Goal: Task Accomplishment & Management: Complete application form

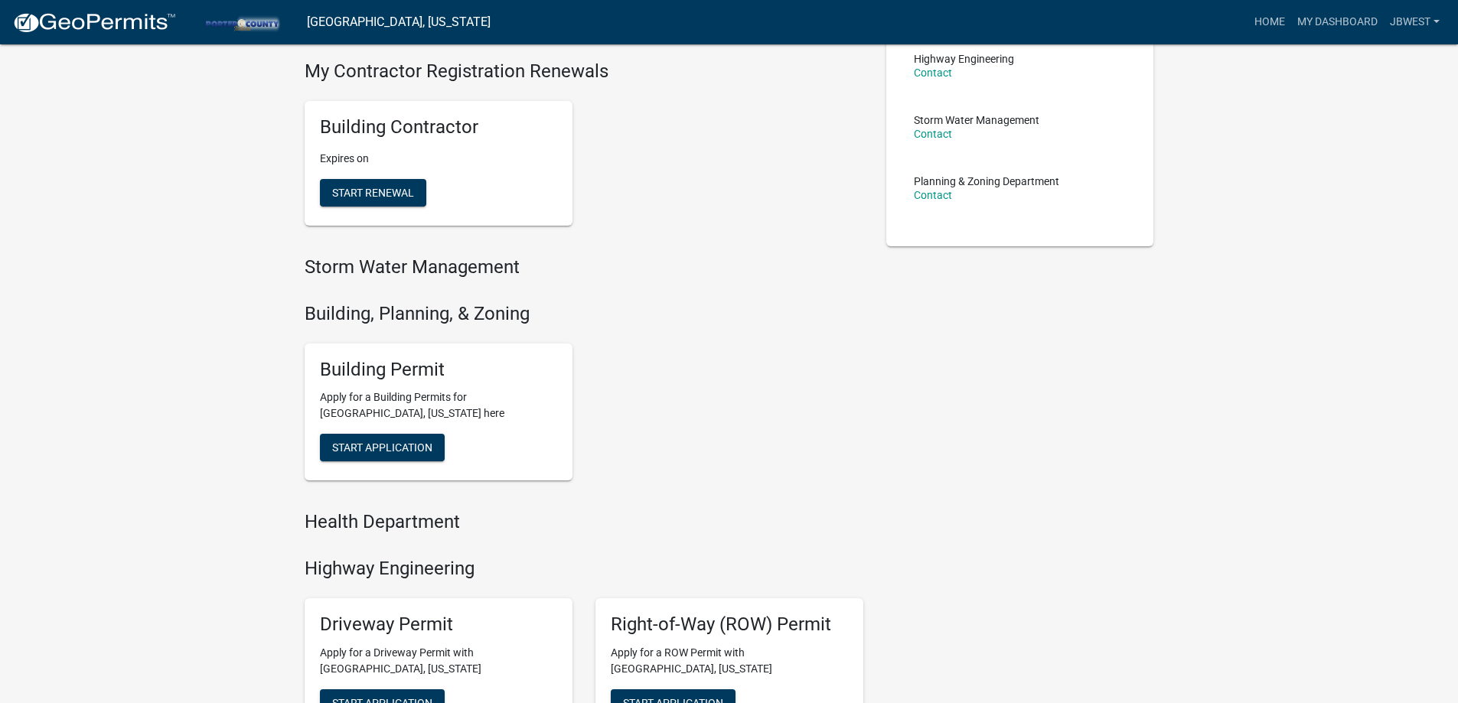
scroll to position [306, 0]
click at [395, 452] on span "Start Application" at bounding box center [382, 447] width 100 height 12
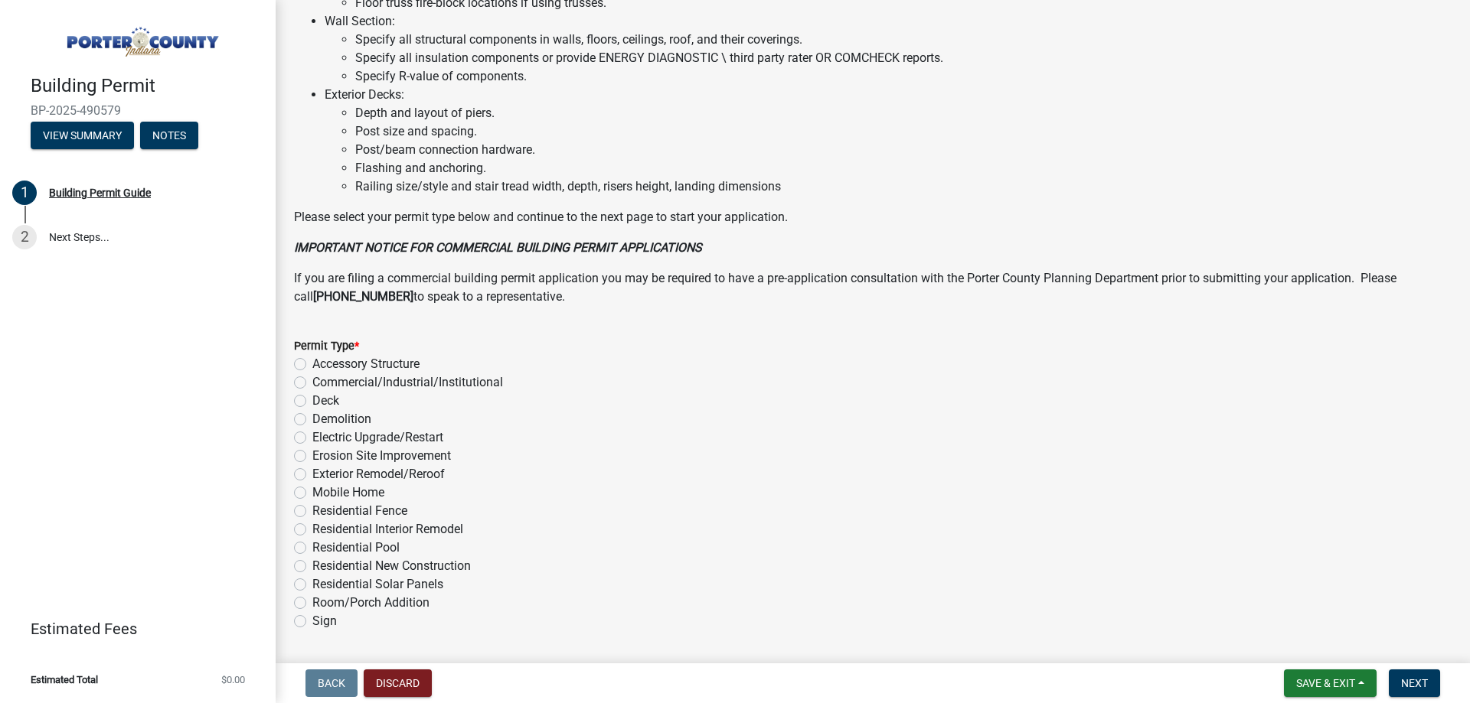
scroll to position [1028, 0]
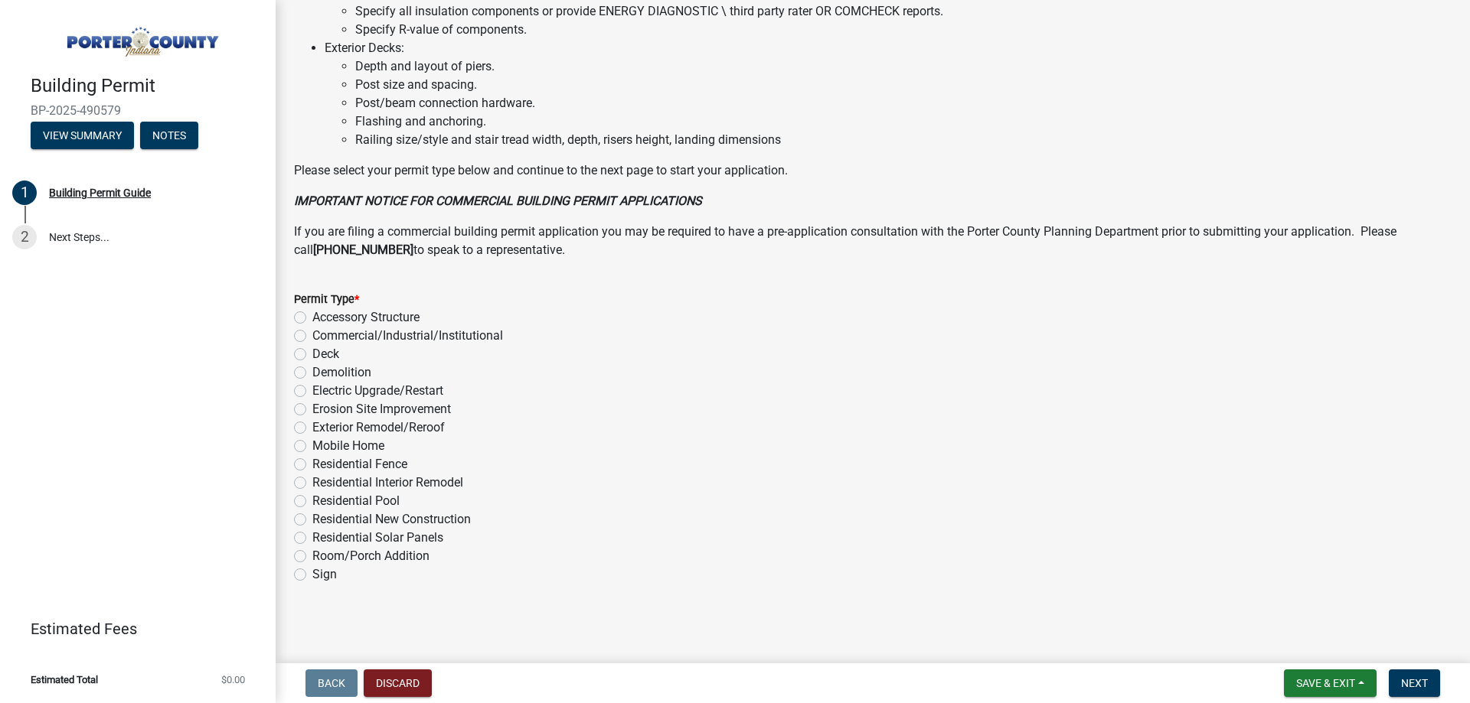
click at [428, 432] on label "Exterior Remodel/Reroof" at bounding box center [378, 428] width 132 height 18
click at [322, 429] on input "Exterior Remodel/Reroof" at bounding box center [317, 424] width 10 height 10
radio input "true"
click at [1438, 670] on button "Next" at bounding box center [1414, 684] width 51 height 28
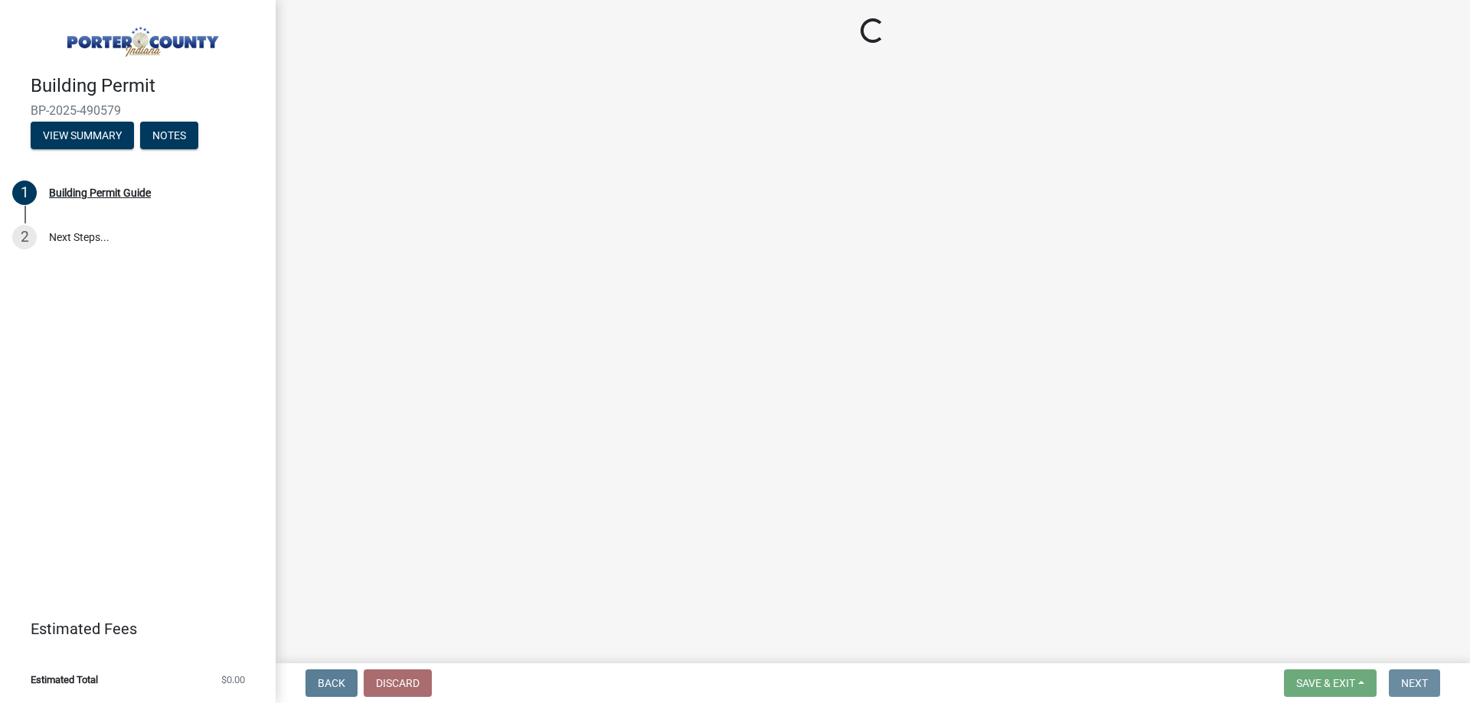
scroll to position [0, 0]
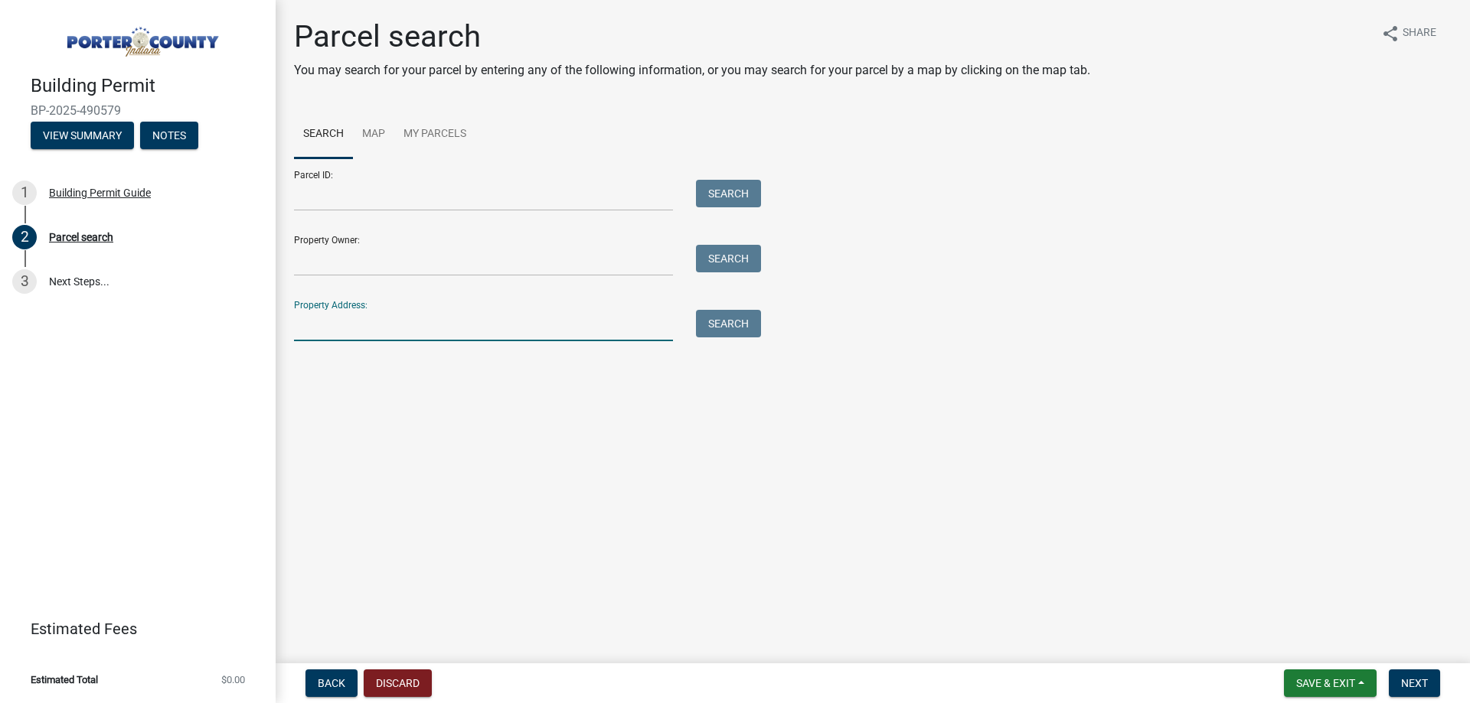
click at [459, 318] on input "Property Address:" at bounding box center [483, 325] width 379 height 31
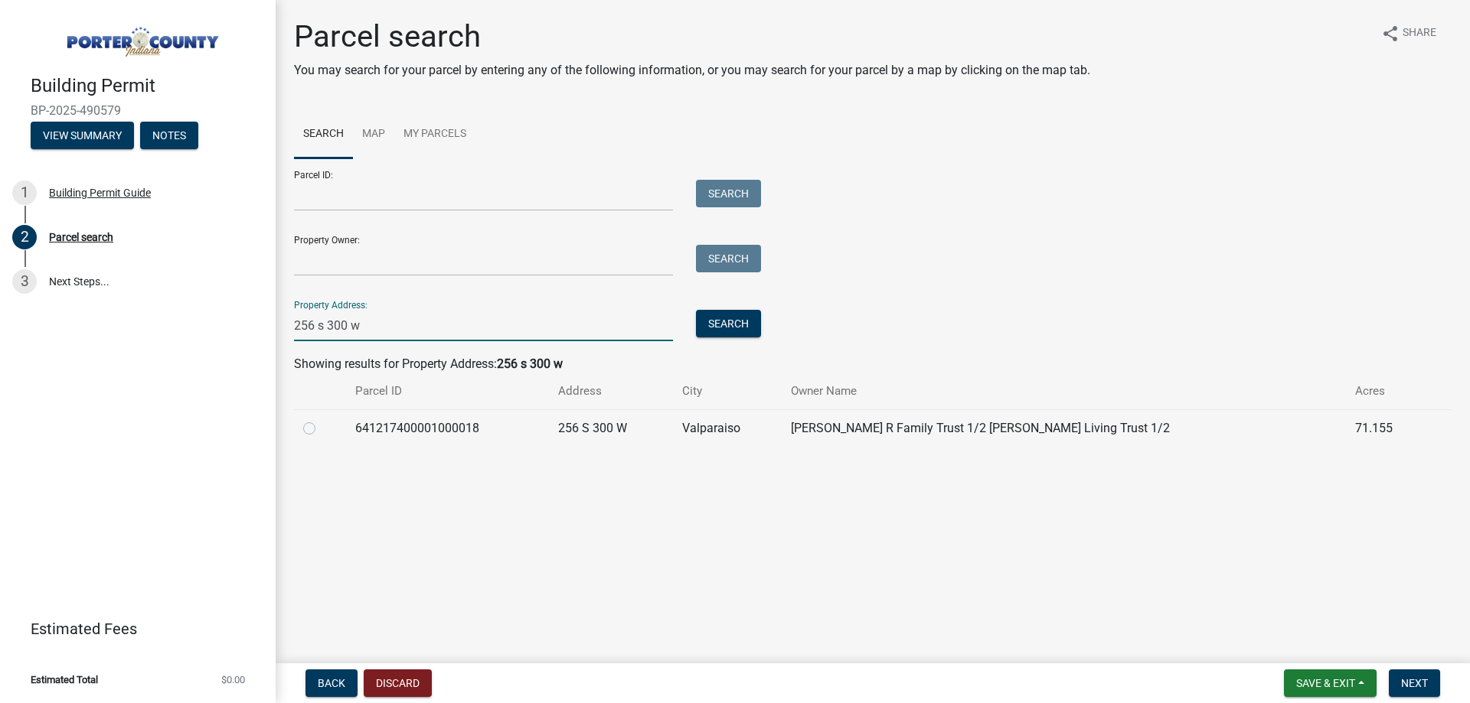
type input "256 s 300 w"
click at [321, 419] on label at bounding box center [321, 419] width 0 height 0
click at [321, 429] on input "radio" at bounding box center [326, 424] width 10 height 10
radio input "true"
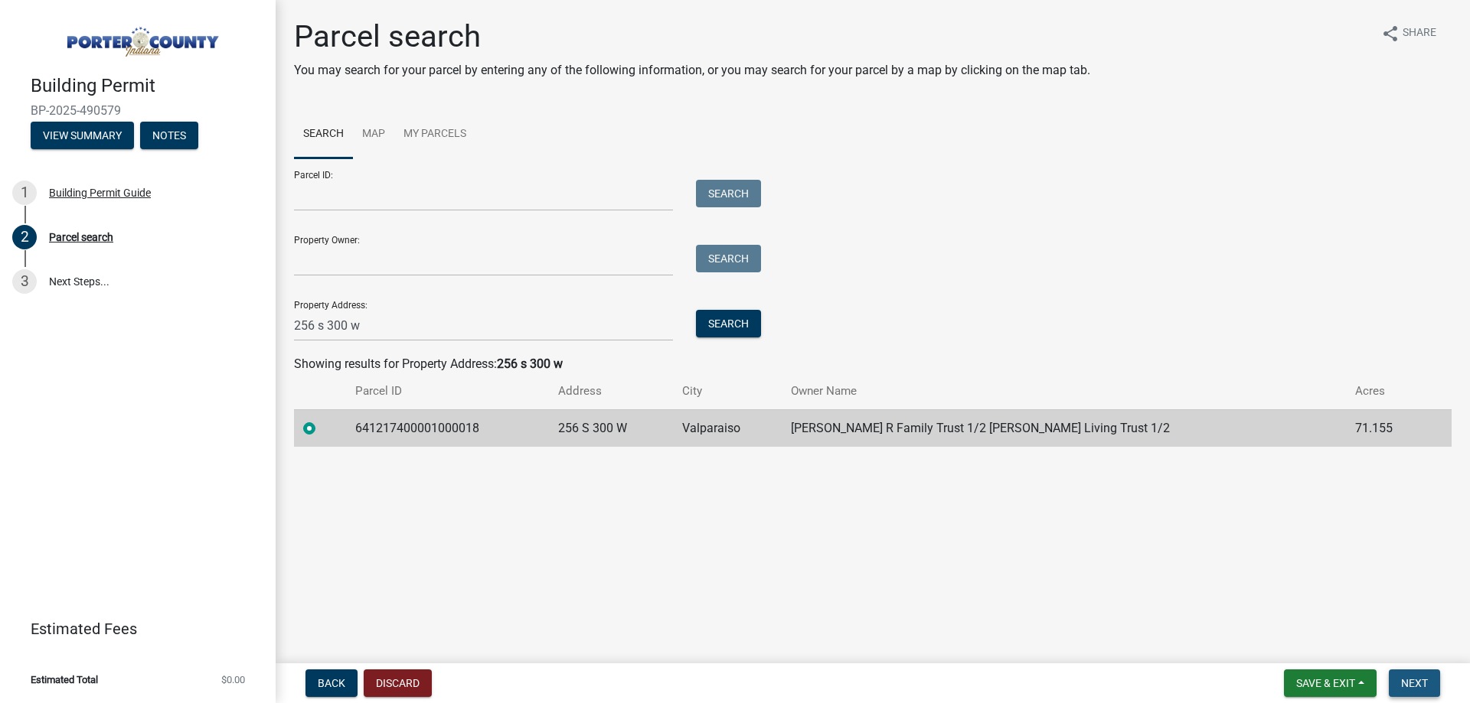
click at [1412, 682] on span "Next" at bounding box center [1414, 683] width 27 height 12
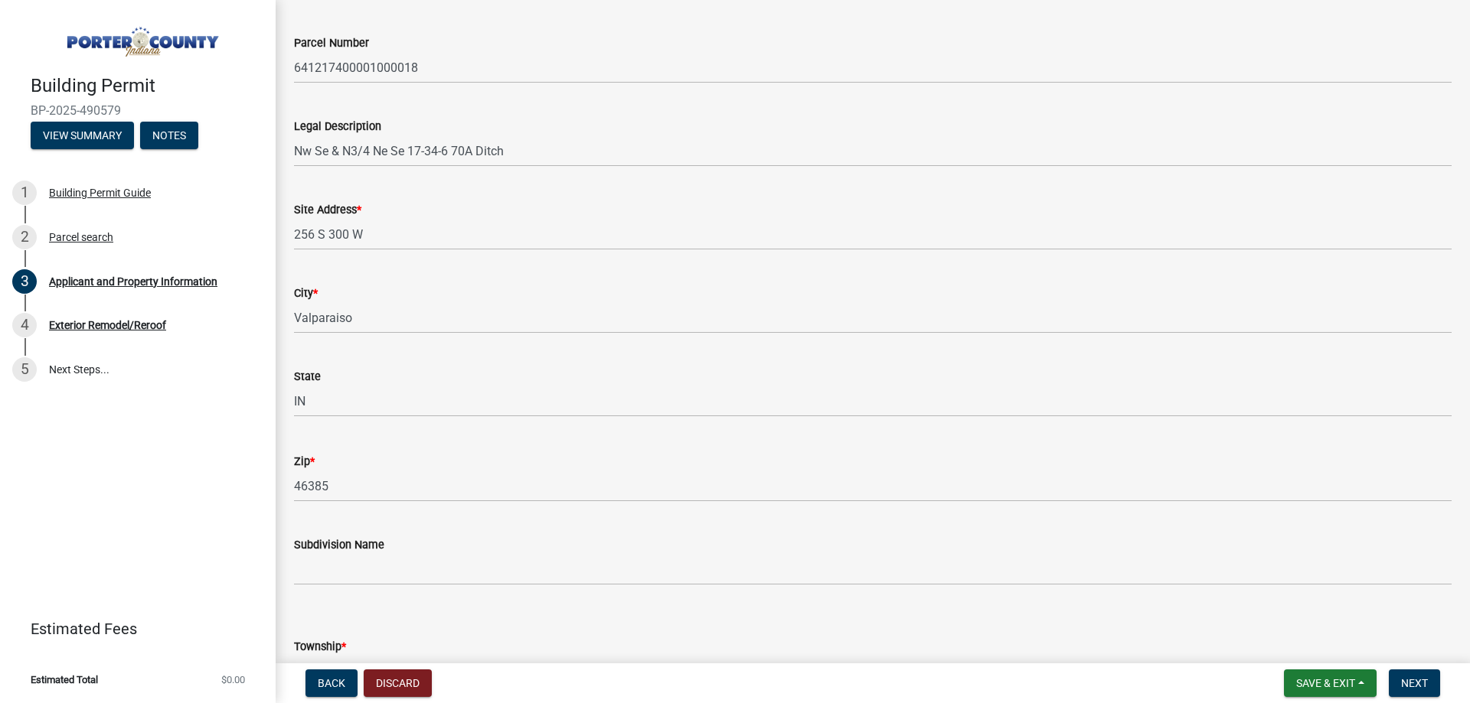
scroll to position [306, 0]
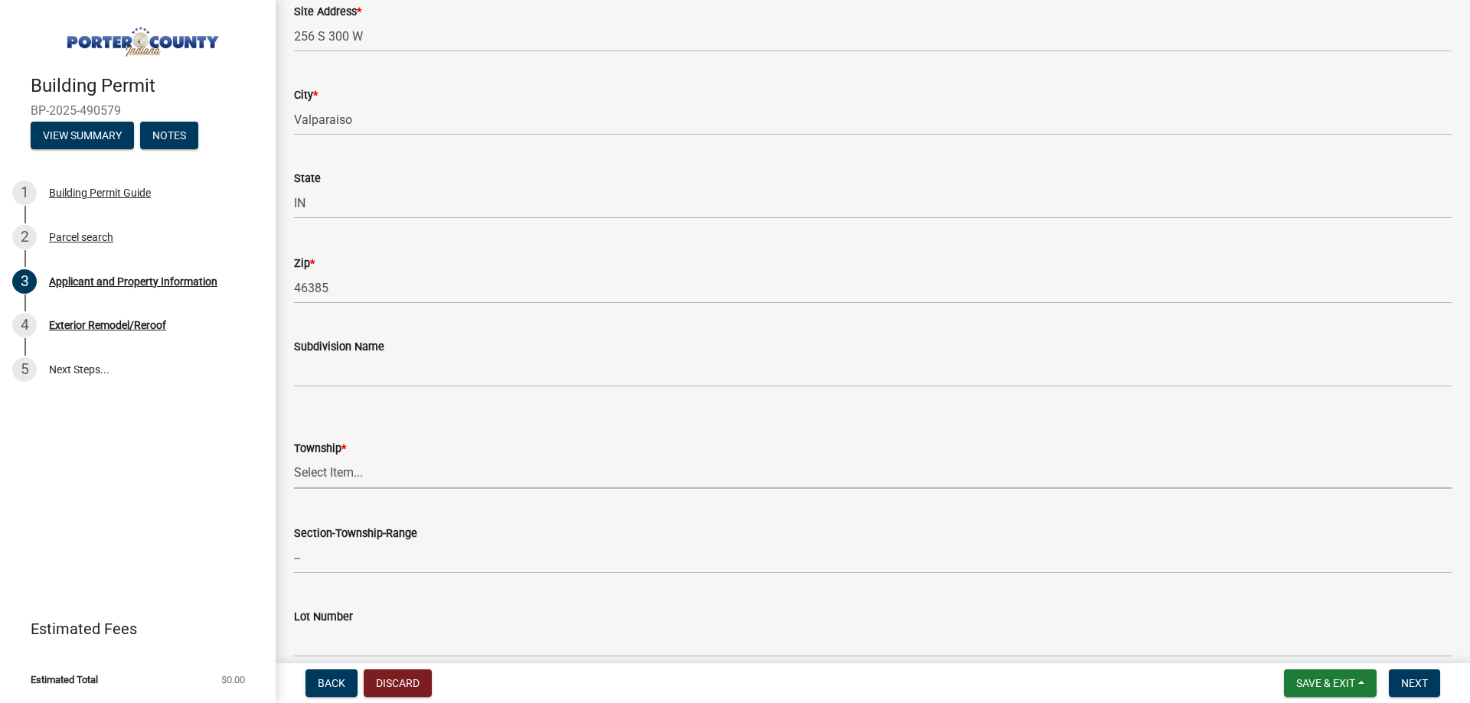
click at [351, 468] on select "Select Item... [PERSON_NAME][GEOGRAPHIC_DATA] [PERSON_NAME][GEOGRAPHIC_DATA] [G…" at bounding box center [872, 473] width 1157 height 31
click at [294, 458] on select "Select Item... [PERSON_NAME][GEOGRAPHIC_DATA] [PERSON_NAME][GEOGRAPHIC_DATA] [G…" at bounding box center [872, 473] width 1157 height 31
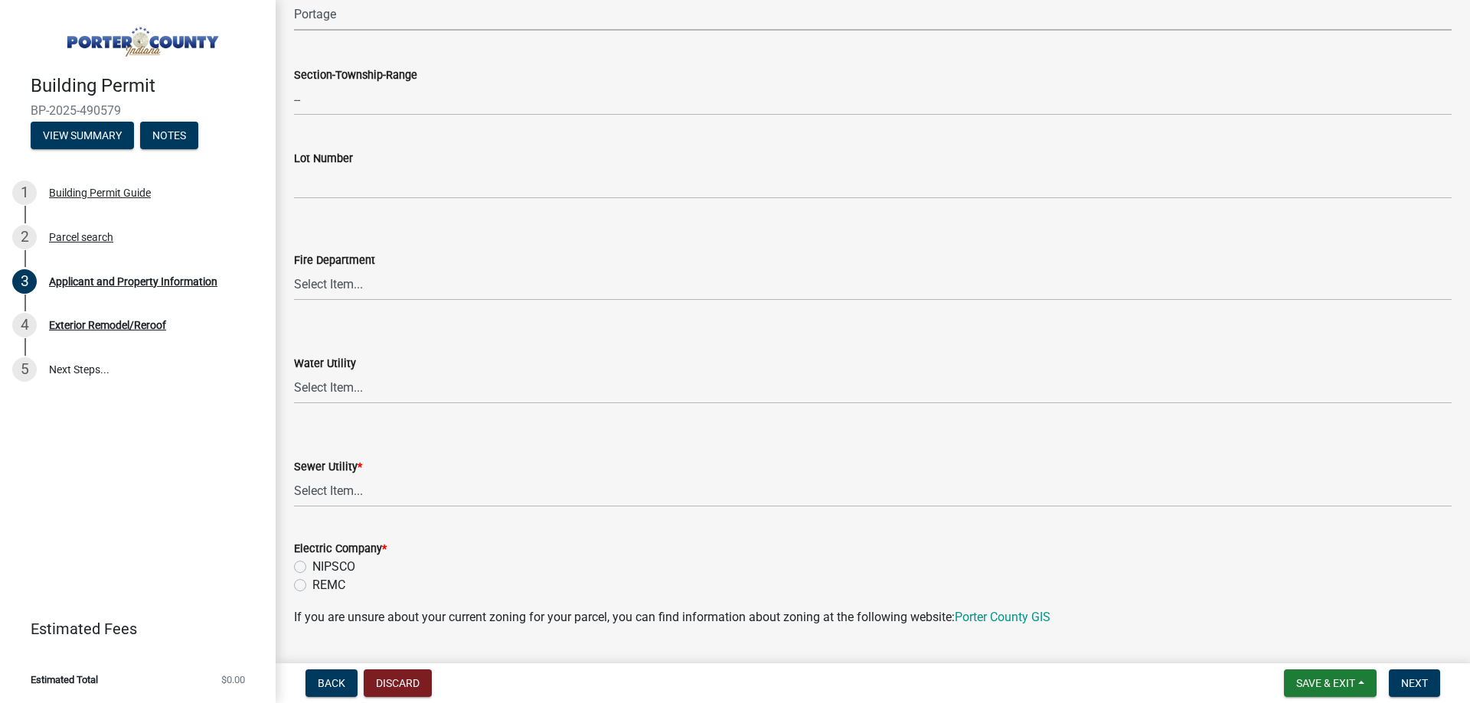
scroll to position [765, 0]
click at [393, 18] on select "Select Item... [PERSON_NAME][GEOGRAPHIC_DATA] [PERSON_NAME][GEOGRAPHIC_DATA] [G…" at bounding box center [872, 13] width 1157 height 31
click at [294, 0] on select "Select Item... [PERSON_NAME][GEOGRAPHIC_DATA] [PERSON_NAME][GEOGRAPHIC_DATA] [G…" at bounding box center [872, 13] width 1157 height 31
select select "eebc071e-620a-4db8-83e9-cb6b194c67e9"
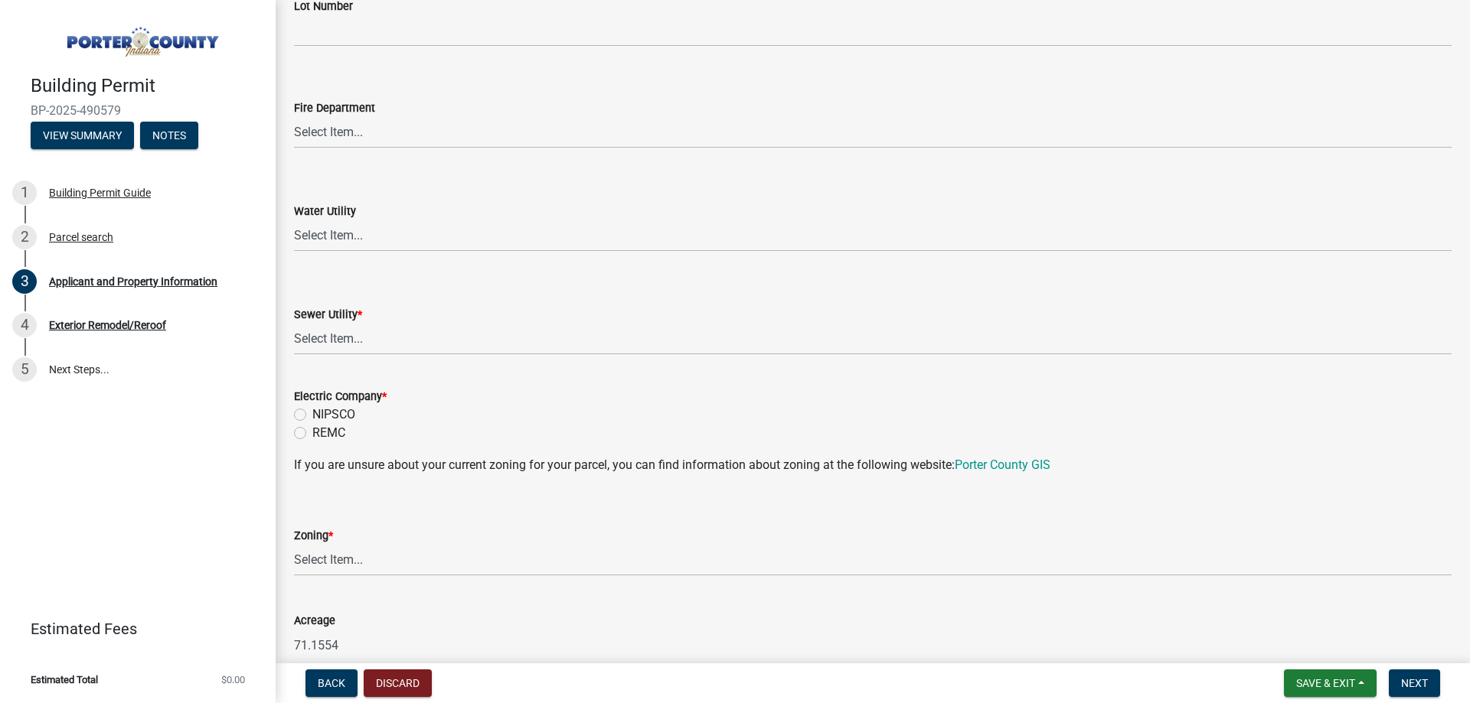
scroll to position [919, 0]
click at [338, 348] on select "Select Item... Aqua [US_STATE] Inc Damon Run Falling Waters Lake Eliza - LEACD …" at bounding box center [872, 337] width 1157 height 31
click at [294, 322] on select "Select Item... Aqua [US_STATE] Inc Damon Run Falling Waters Lake Eliza - LEACD …" at bounding box center [872, 337] width 1157 height 31
select select "ea6751d4-6bf7-4a16-89ee-f7801ab82aa1"
click at [347, 403] on div "Electric Company *" at bounding box center [872, 395] width 1157 height 18
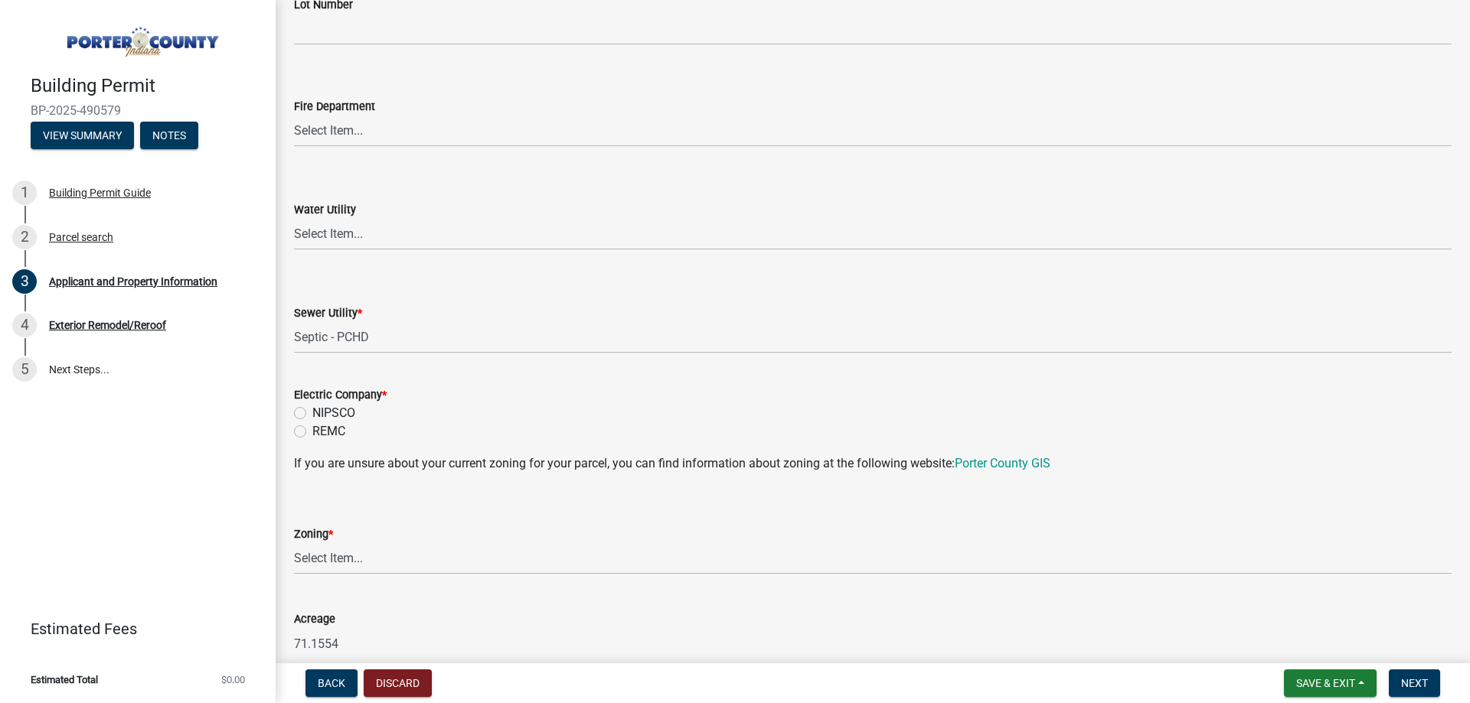
click at [347, 406] on label "NIPSCO" at bounding box center [333, 413] width 43 height 18
click at [322, 406] on input "NIPSCO" at bounding box center [317, 409] width 10 height 10
radio input "true"
click at [328, 552] on select "Select Item... A1 A2 CH CM CN I1 I2 I3 IN MP OT P1 P2 PUD R1 R2 R3 R4 RL RR" at bounding box center [872, 558] width 1157 height 31
click at [294, 543] on select "Select Item... A1 A2 CH CM CN I1 I2 I3 IN MP OT P1 P2 PUD R1 R2 R3 R4 RL RR" at bounding box center [872, 558] width 1157 height 31
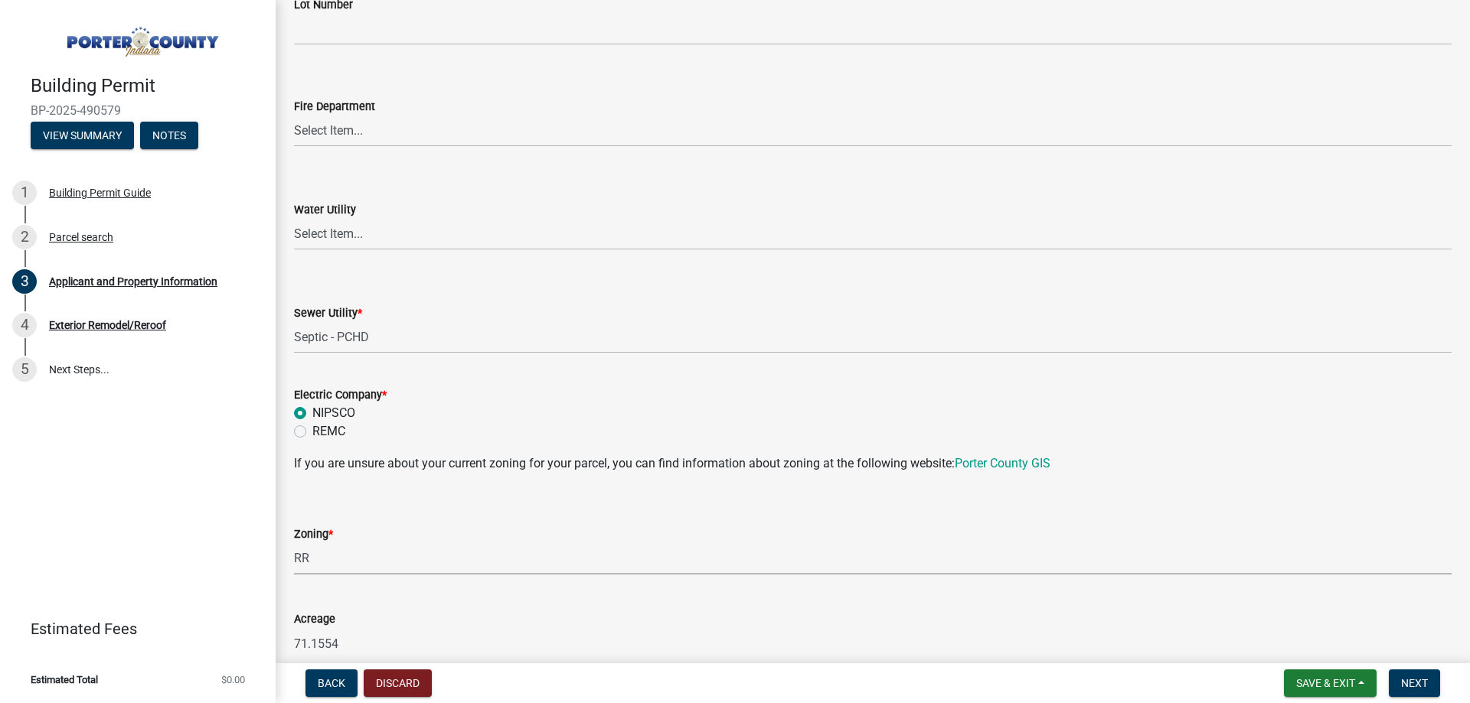
select select "92efe679-05f4-414a-9426-51627fba5de6"
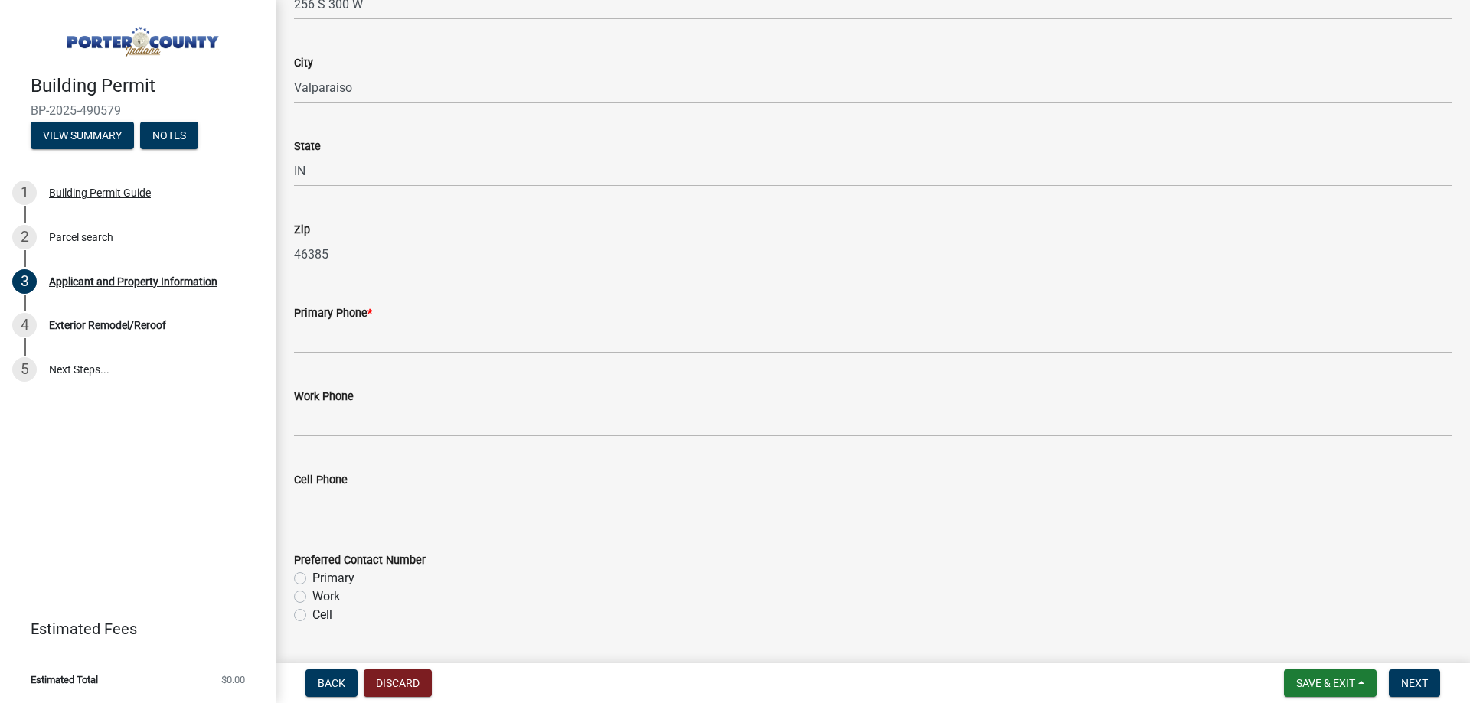
scroll to position [1761, 0]
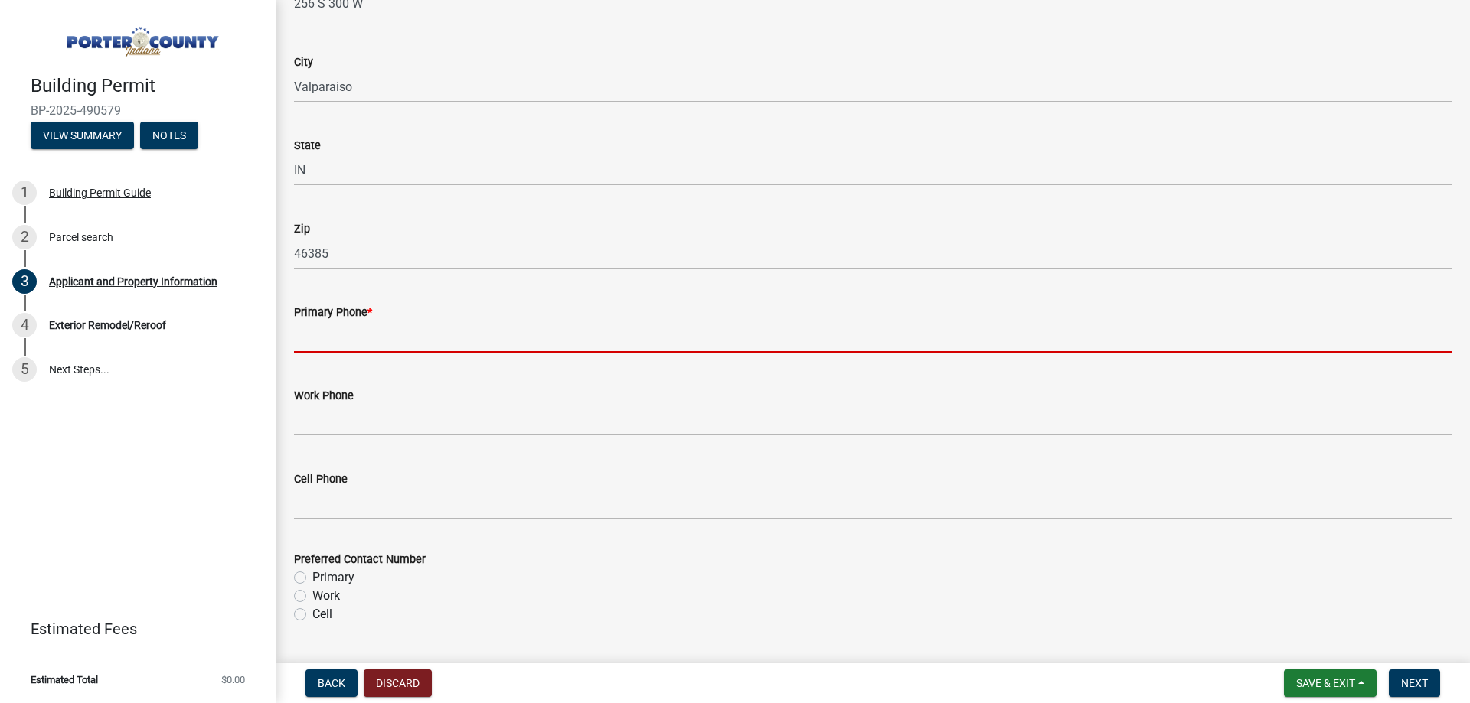
drag, startPoint x: 385, startPoint y: 331, endPoint x: 387, endPoint y: 321, distance: 10.1
click at [384, 330] on input "Primary Phone *" at bounding box center [872, 336] width 1157 height 31
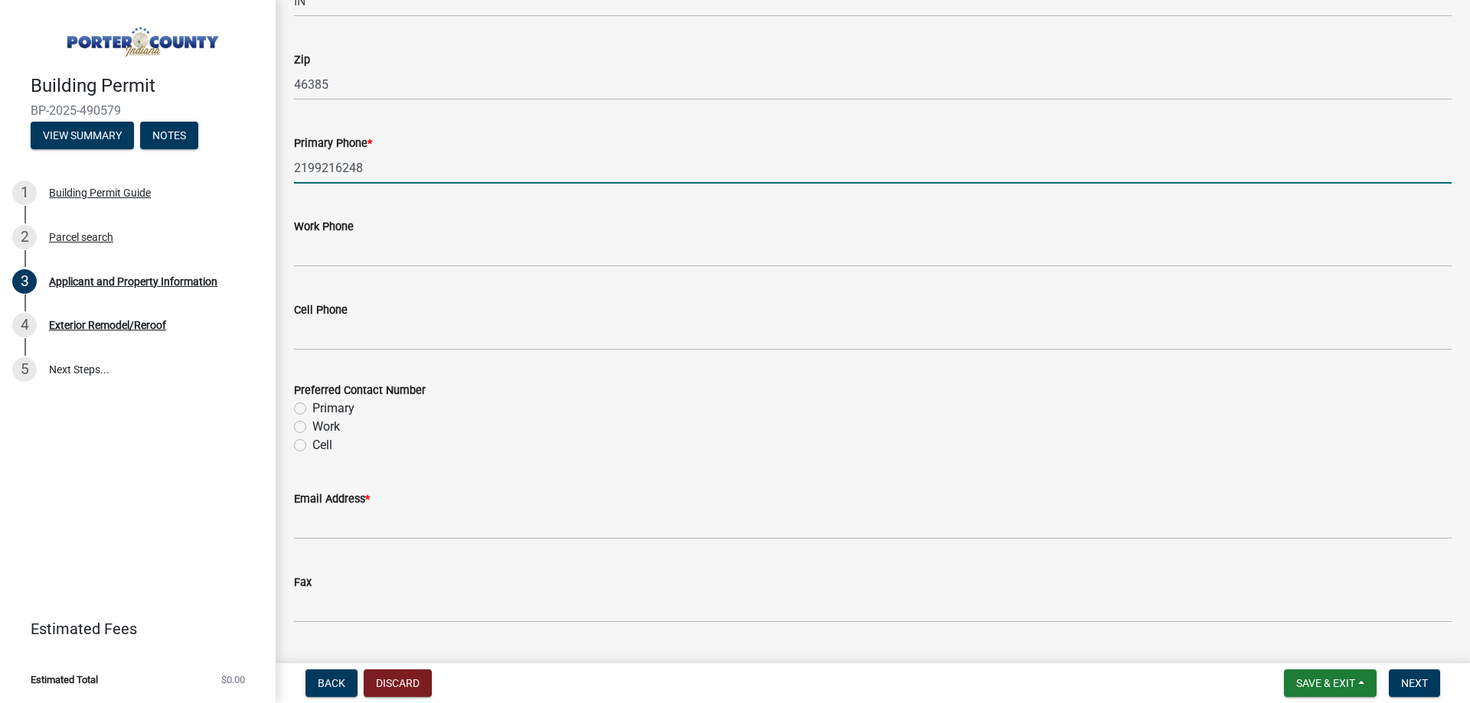
scroll to position [2143, 0]
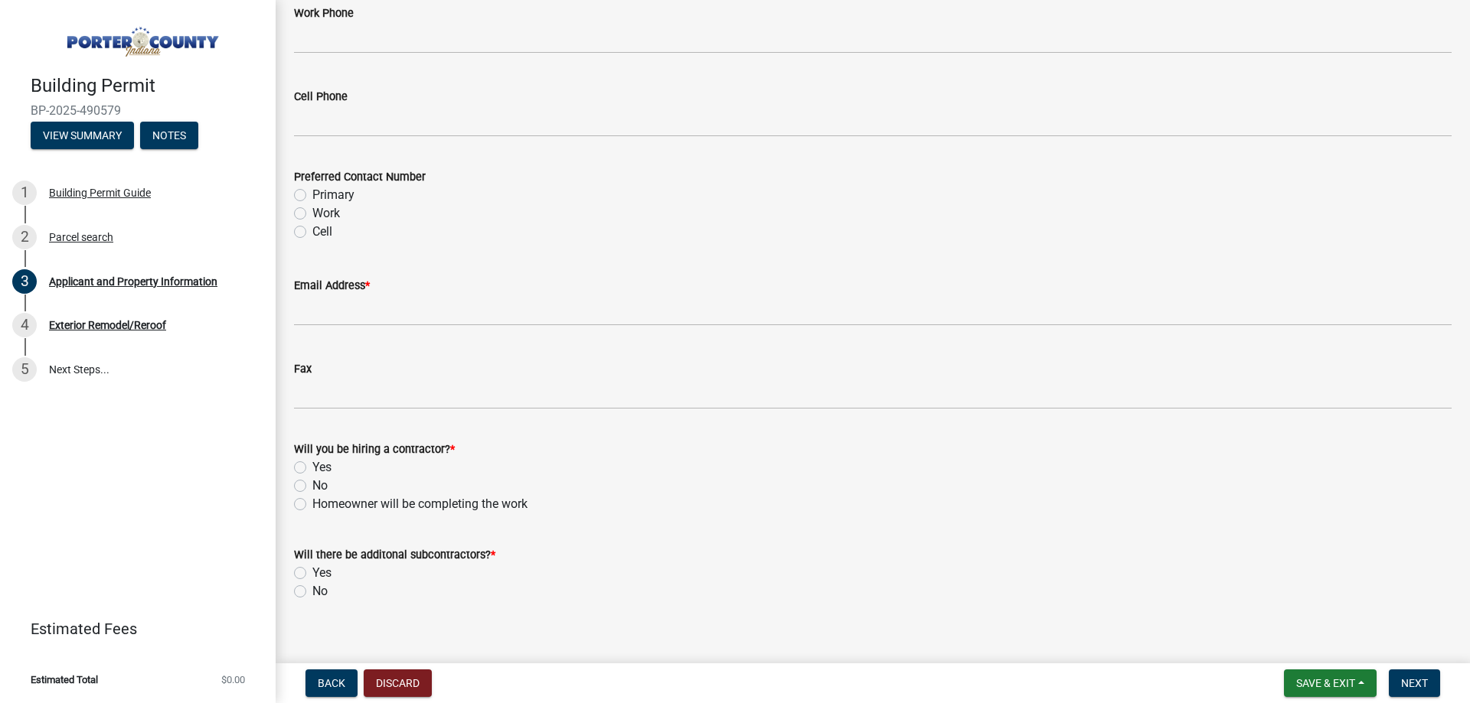
type input "2199216248"
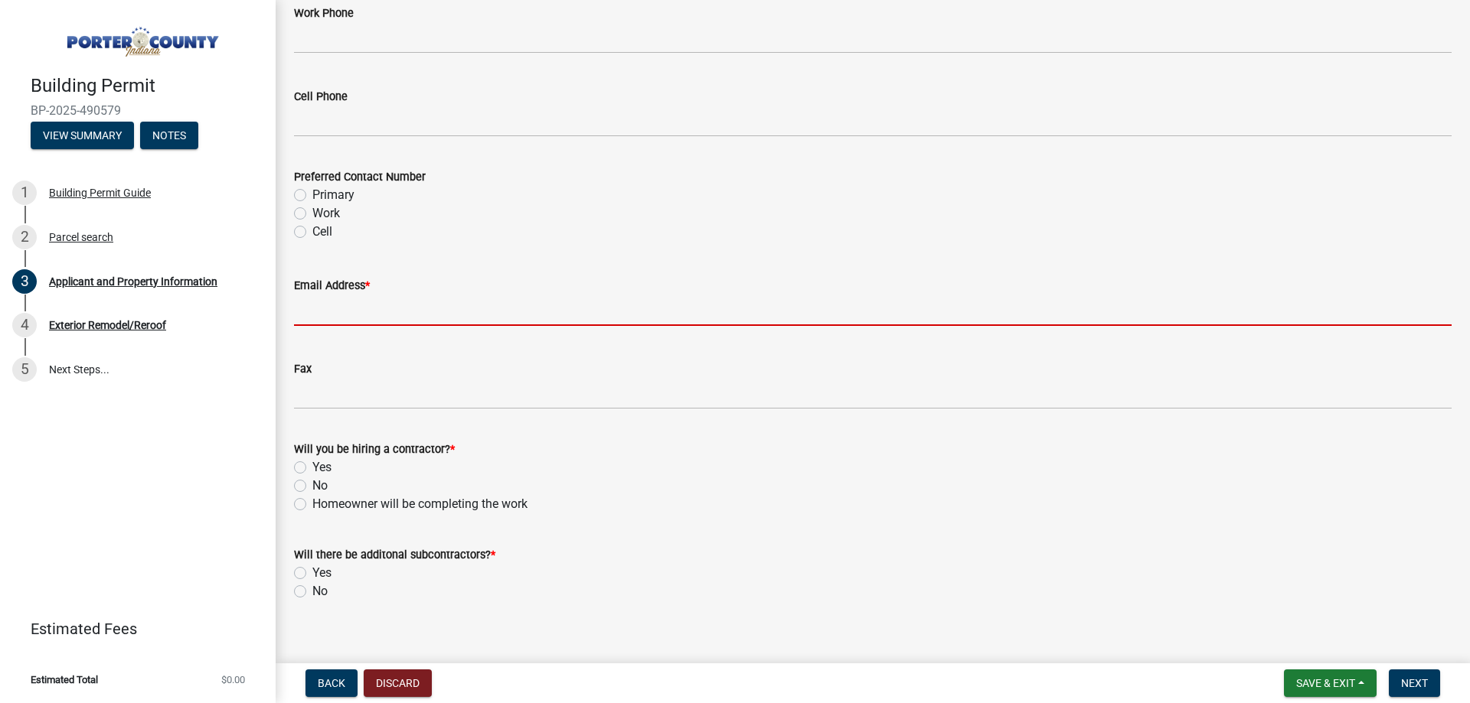
click at [374, 325] on input "Email Address *" at bounding box center [872, 310] width 1157 height 31
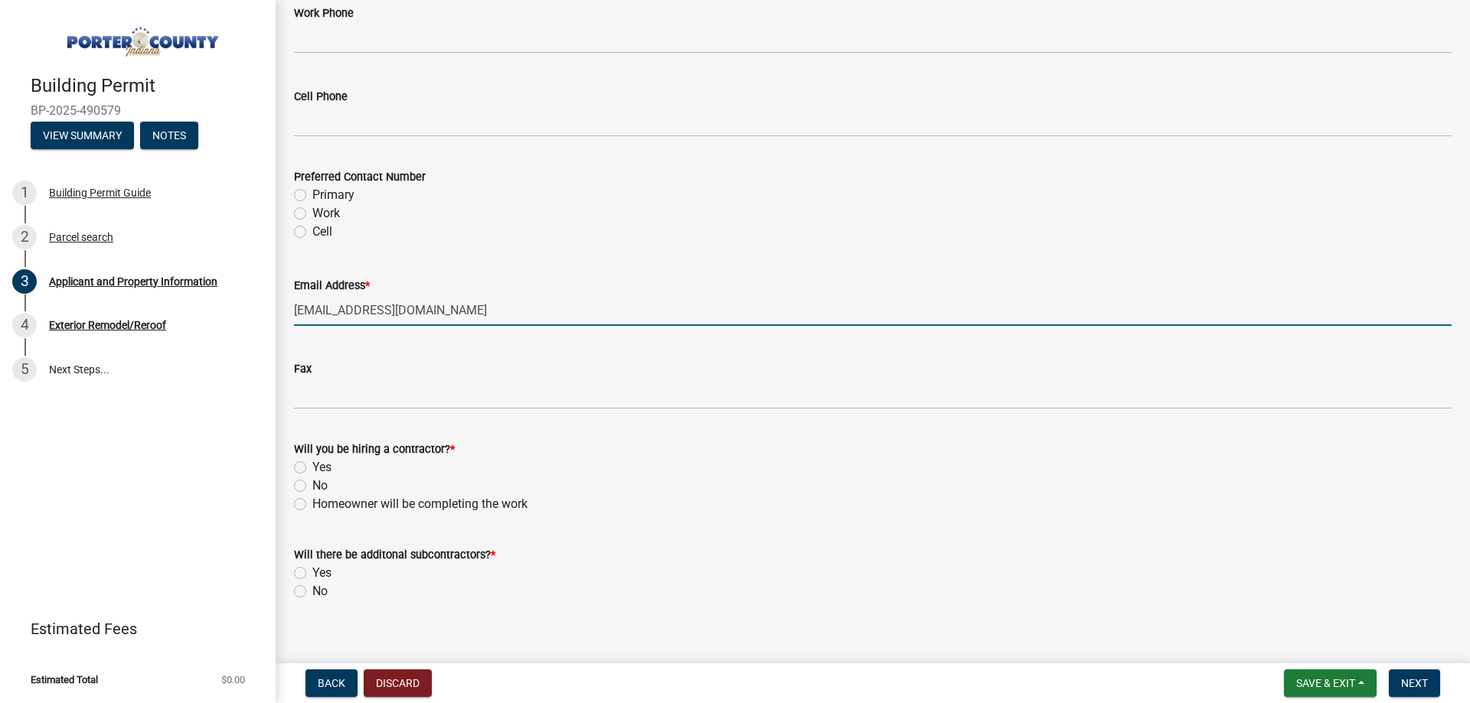
type input "[EMAIL_ADDRESS][DOMAIN_NAME]"
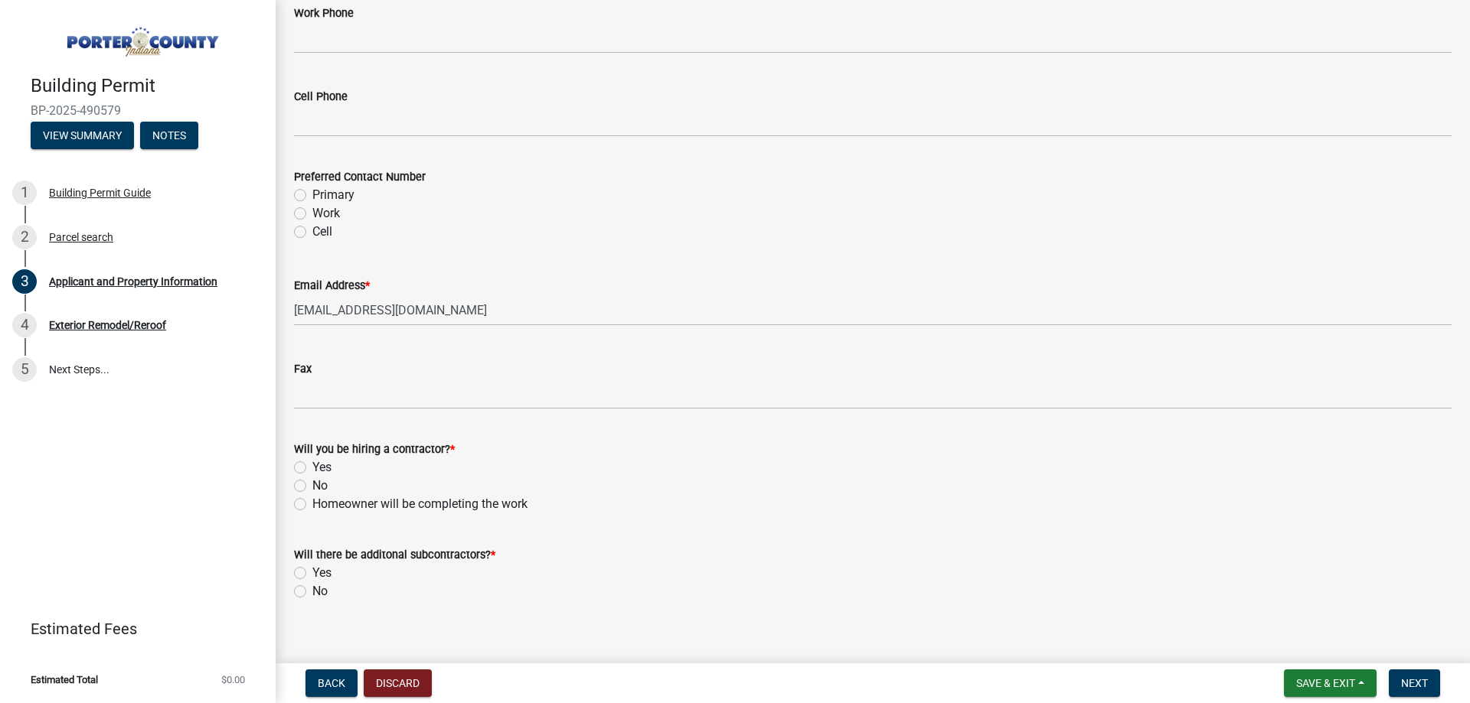
click at [314, 467] on label "Yes" at bounding box center [321, 468] width 19 height 18
click at [314, 467] on input "Yes" at bounding box center [317, 464] width 10 height 10
radio input "true"
click at [315, 596] on label "No" at bounding box center [319, 592] width 15 height 18
click at [315, 592] on input "No" at bounding box center [317, 588] width 10 height 10
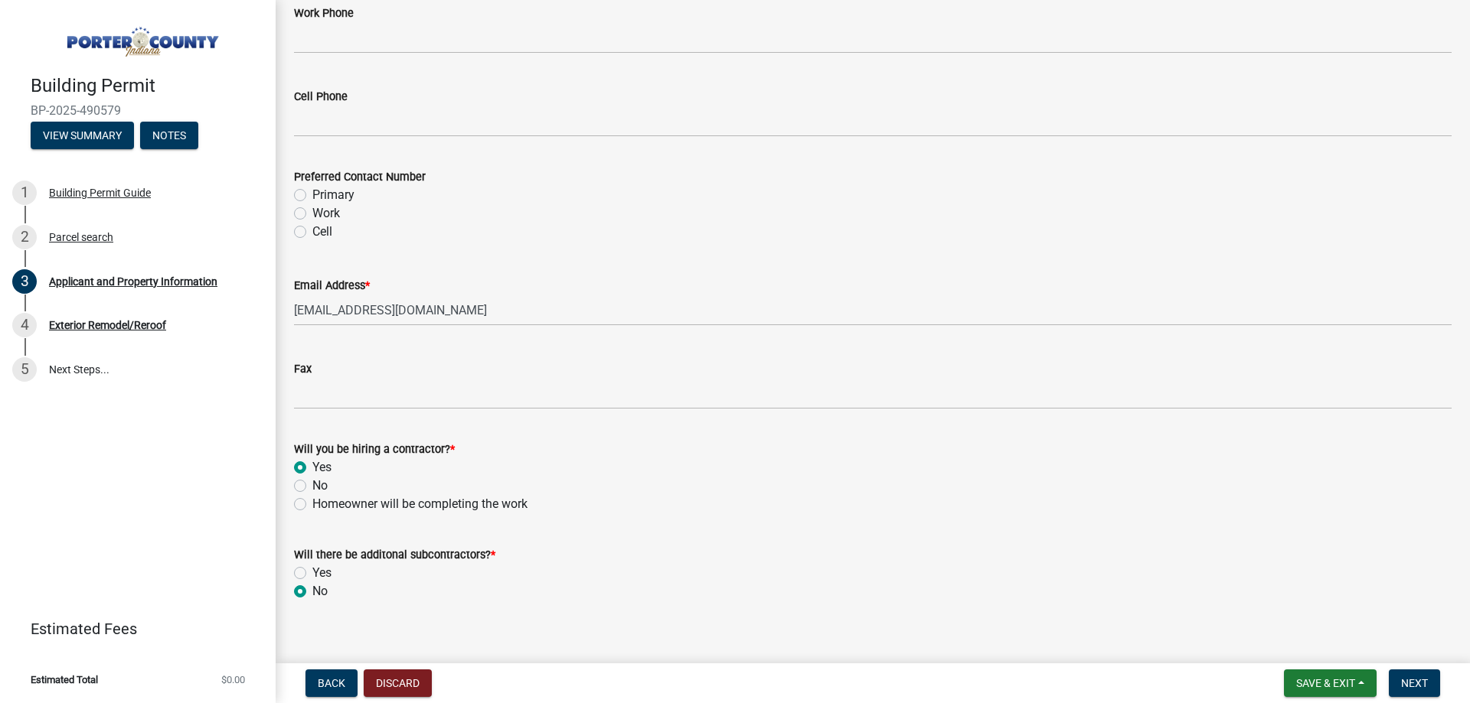
radio input "true"
click at [1420, 682] on span "Next" at bounding box center [1414, 683] width 27 height 12
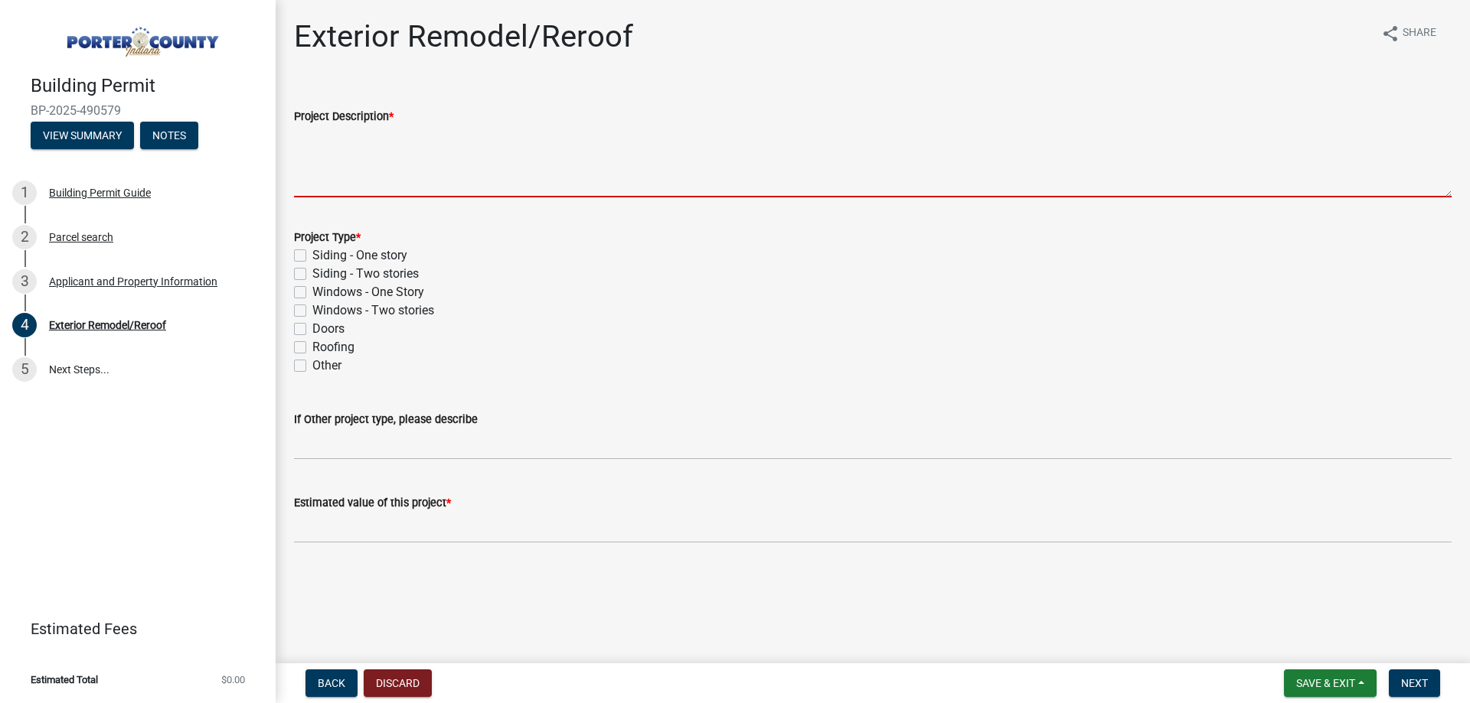
click at [442, 158] on textarea "Project Description *" at bounding box center [872, 162] width 1157 height 72
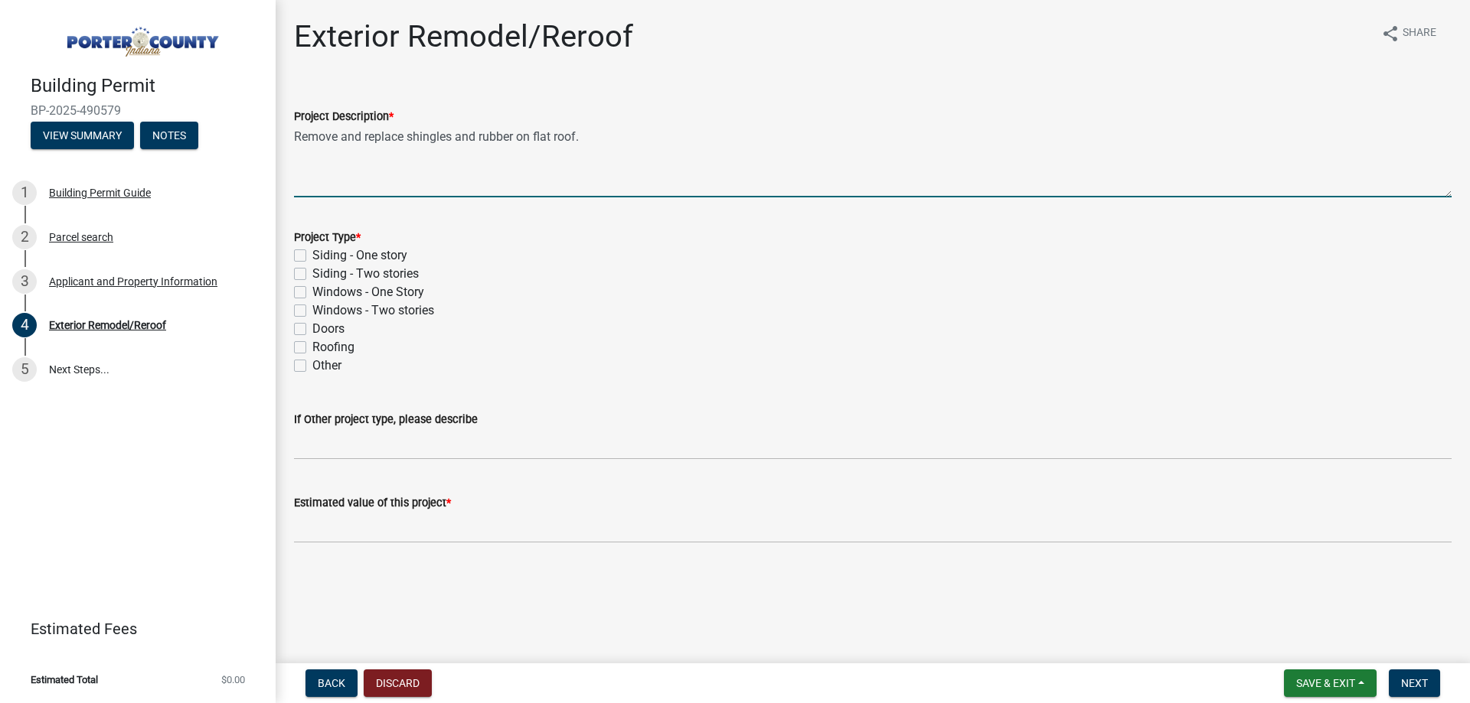
drag, startPoint x: 616, startPoint y: 141, endPoint x: 511, endPoint y: 145, distance: 105.7
click at [511, 144] on textarea "Remove and replace shingles and rubber on flat roof." at bounding box center [872, 162] width 1157 height 72
type textarea "Remove and replace shingles and rubber on home roof."
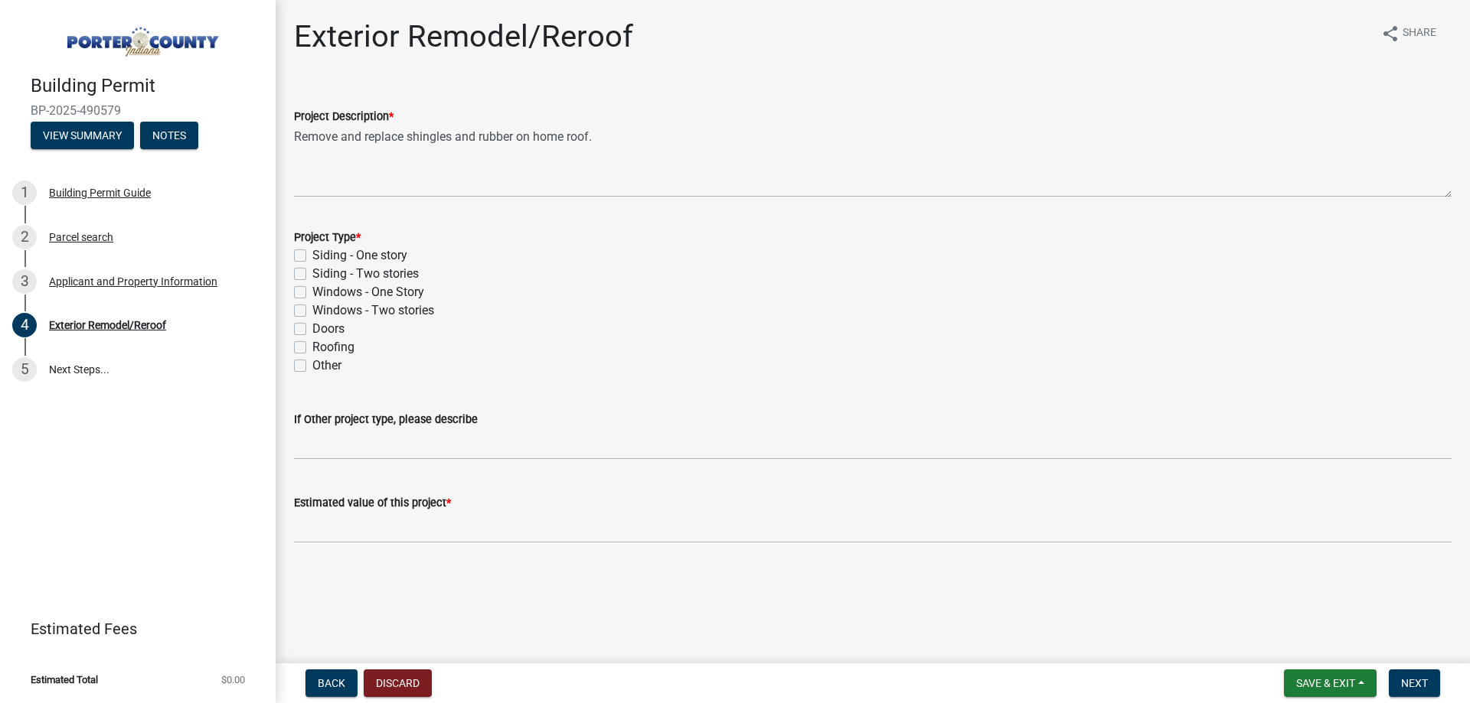
click at [349, 341] on label "Roofing" at bounding box center [333, 347] width 42 height 18
click at [322, 341] on input "Roofing" at bounding box center [317, 343] width 10 height 10
checkbox input "true"
checkbox input "false"
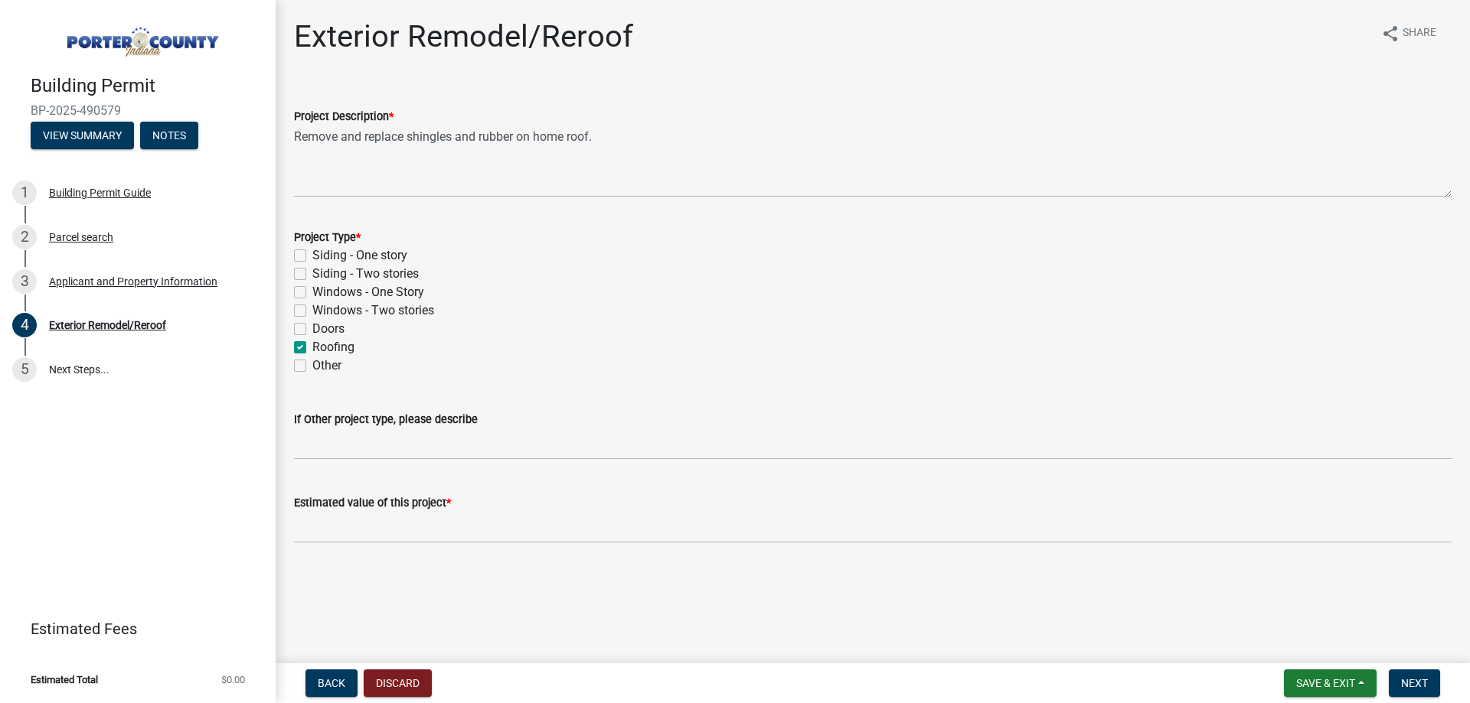
checkbox input "false"
checkbox input "true"
checkbox input "false"
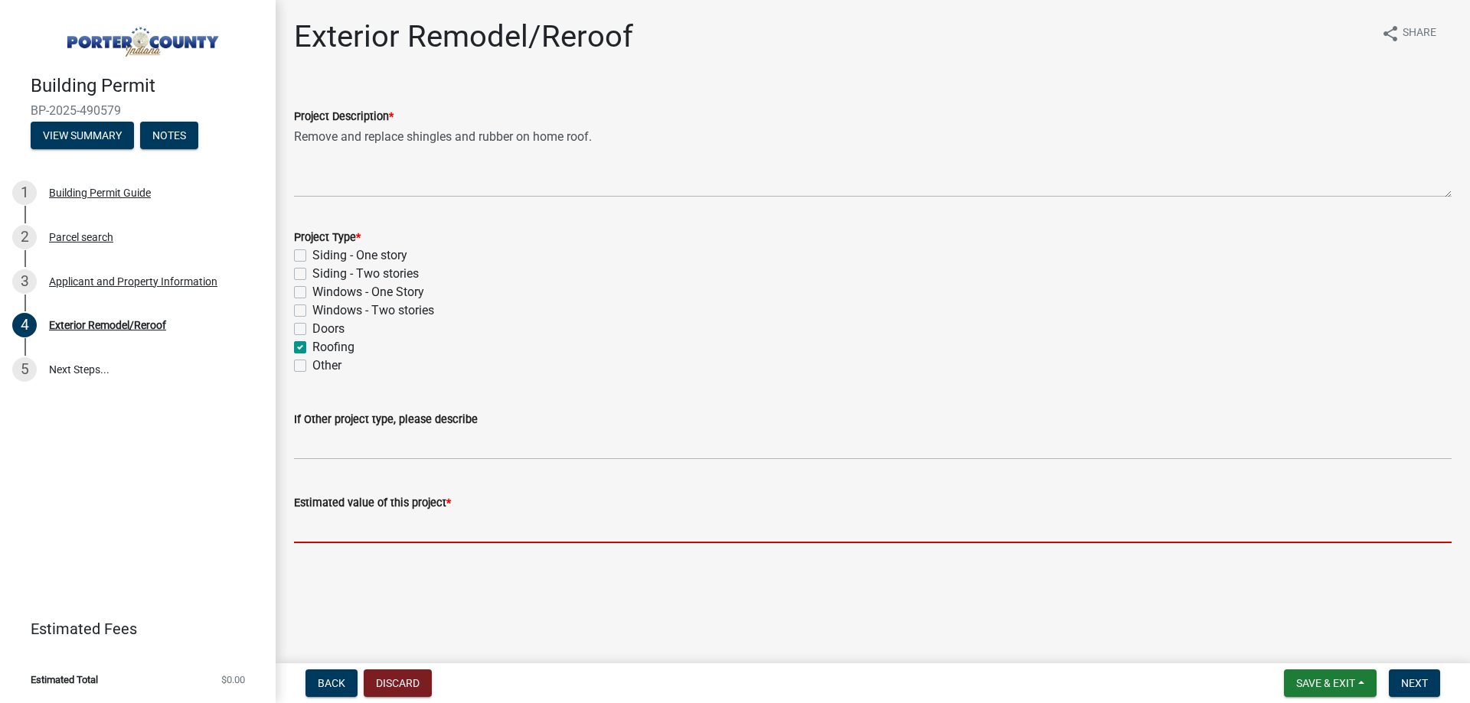
click at [390, 531] on input "text" at bounding box center [872, 527] width 1157 height 31
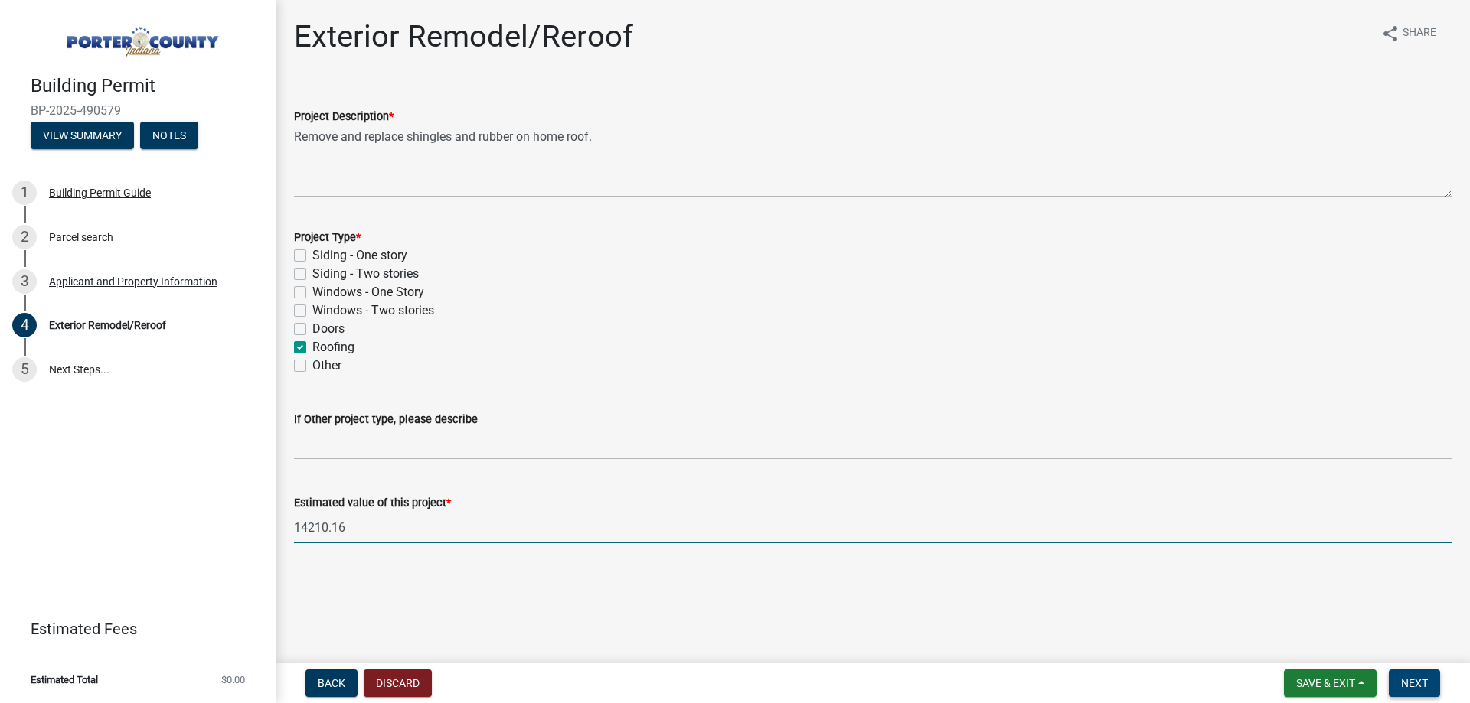
type input "14210.16"
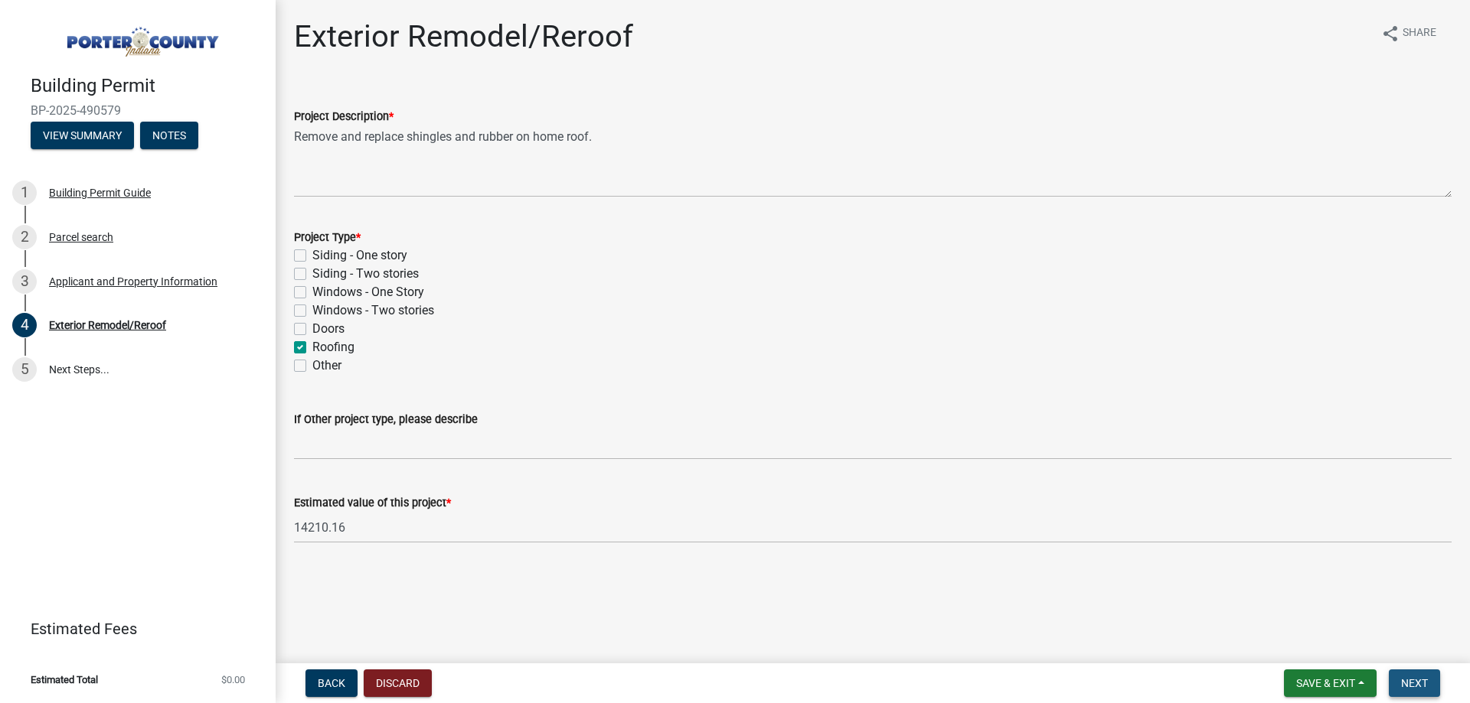
click at [1408, 690] on button "Next" at bounding box center [1414, 684] width 51 height 28
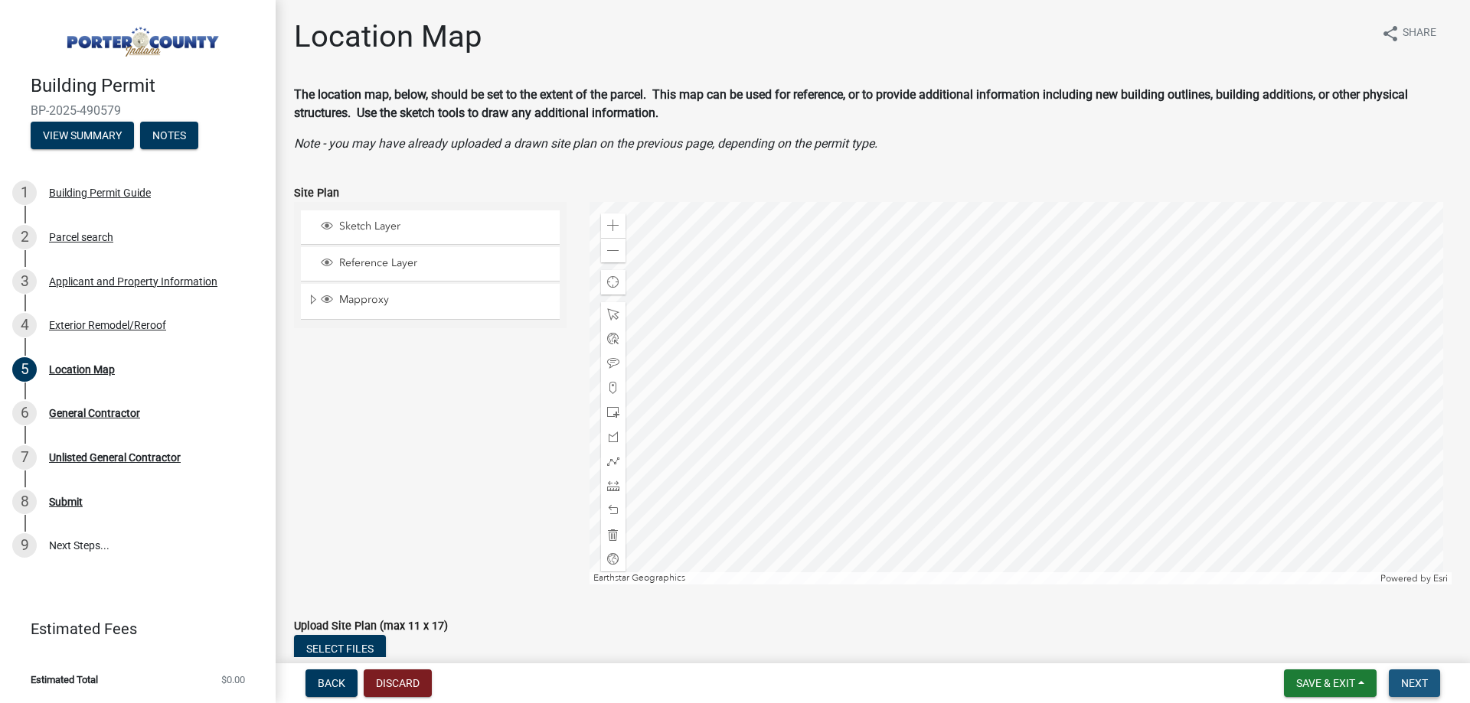
click at [1425, 678] on span "Next" at bounding box center [1414, 683] width 27 height 12
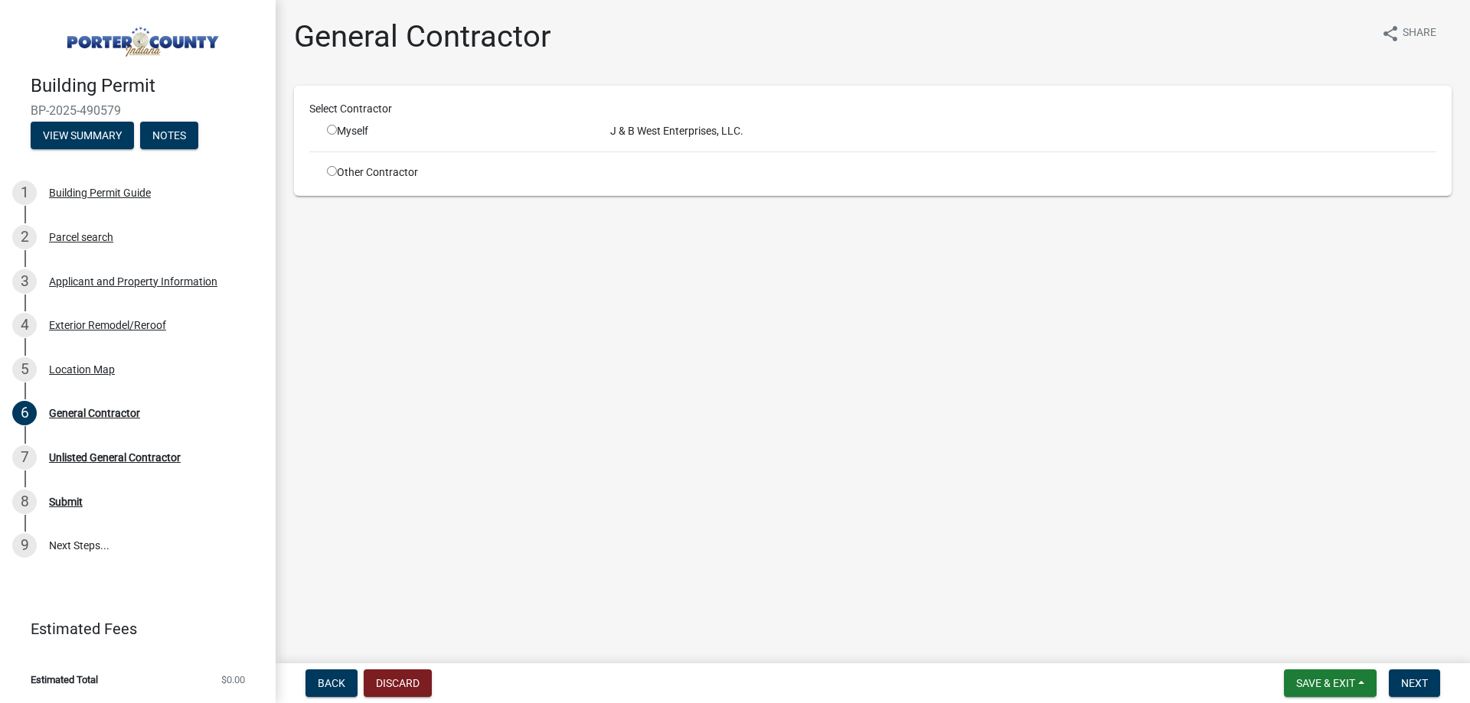
click at [331, 129] on input "radio" at bounding box center [332, 130] width 10 height 10
radio input "true"
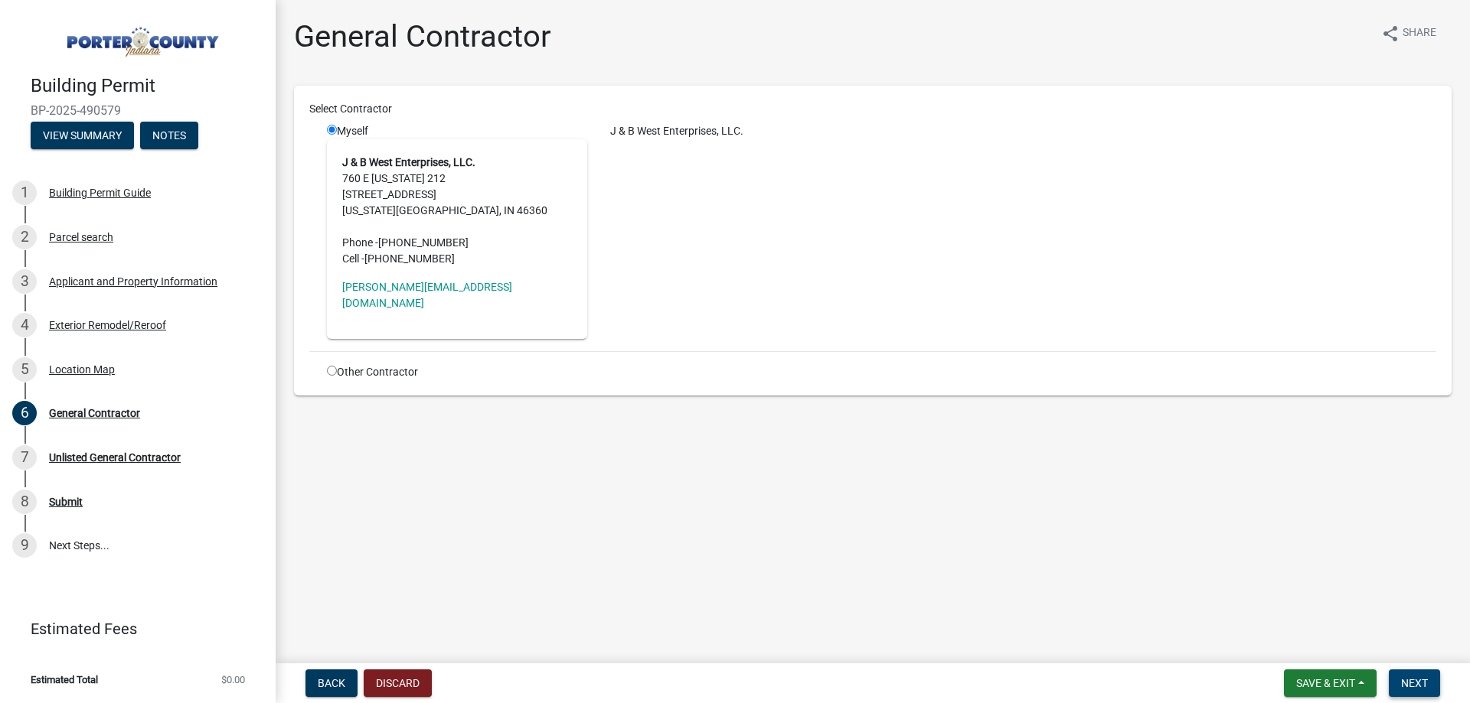
click at [1421, 683] on span "Next" at bounding box center [1414, 683] width 27 height 12
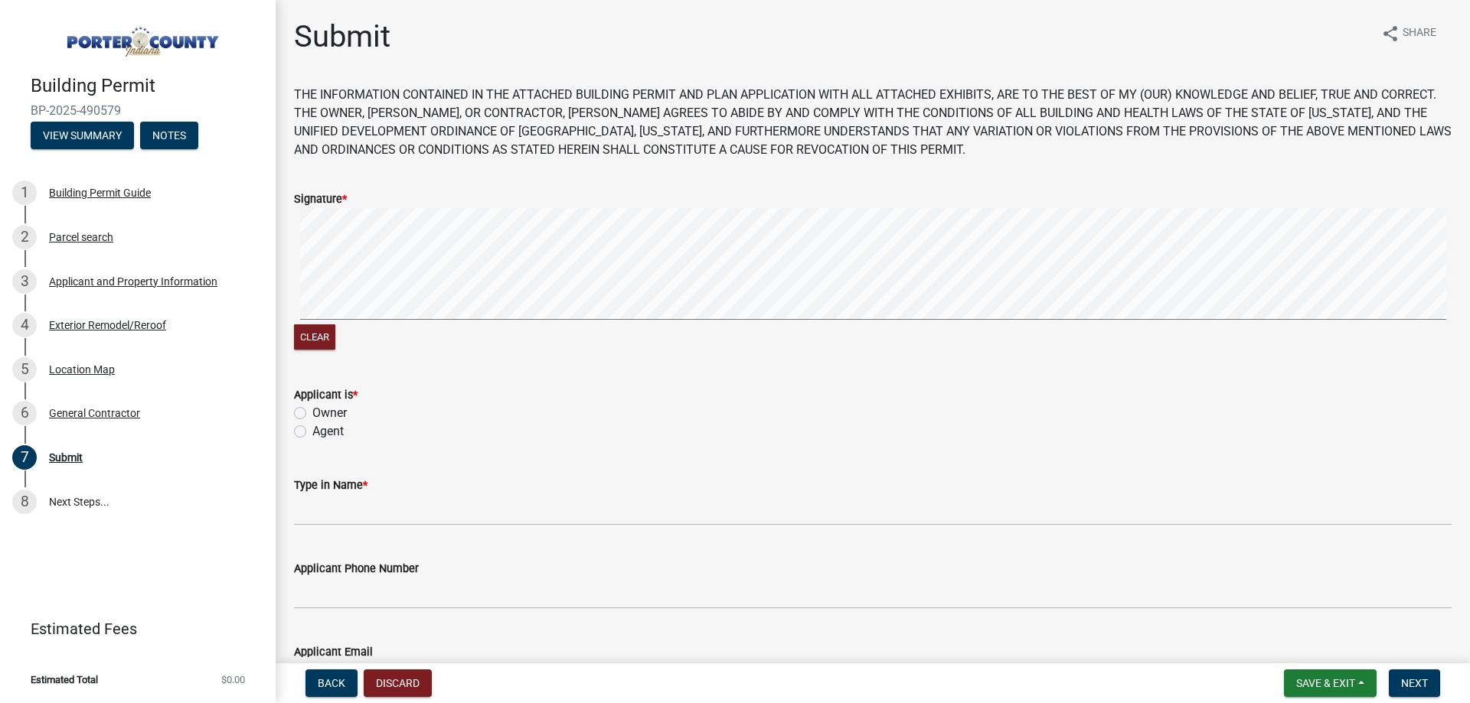
click at [340, 429] on label "Agent" at bounding box center [327, 432] width 31 height 18
click at [322, 429] on input "Agent" at bounding box center [317, 428] width 10 height 10
radio input "true"
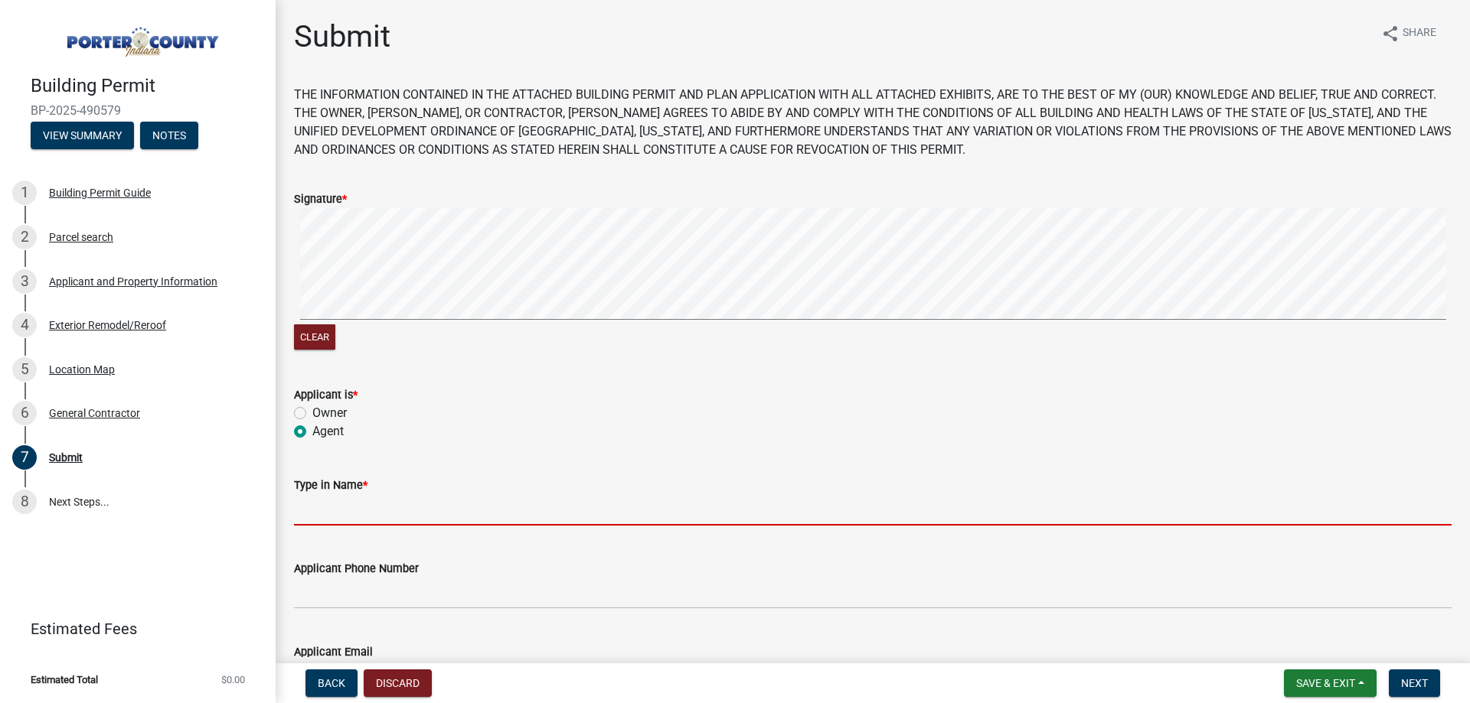
click at [354, 511] on input "Type in Name *" at bounding box center [872, 509] width 1157 height 31
type input "[PERSON_NAME]"
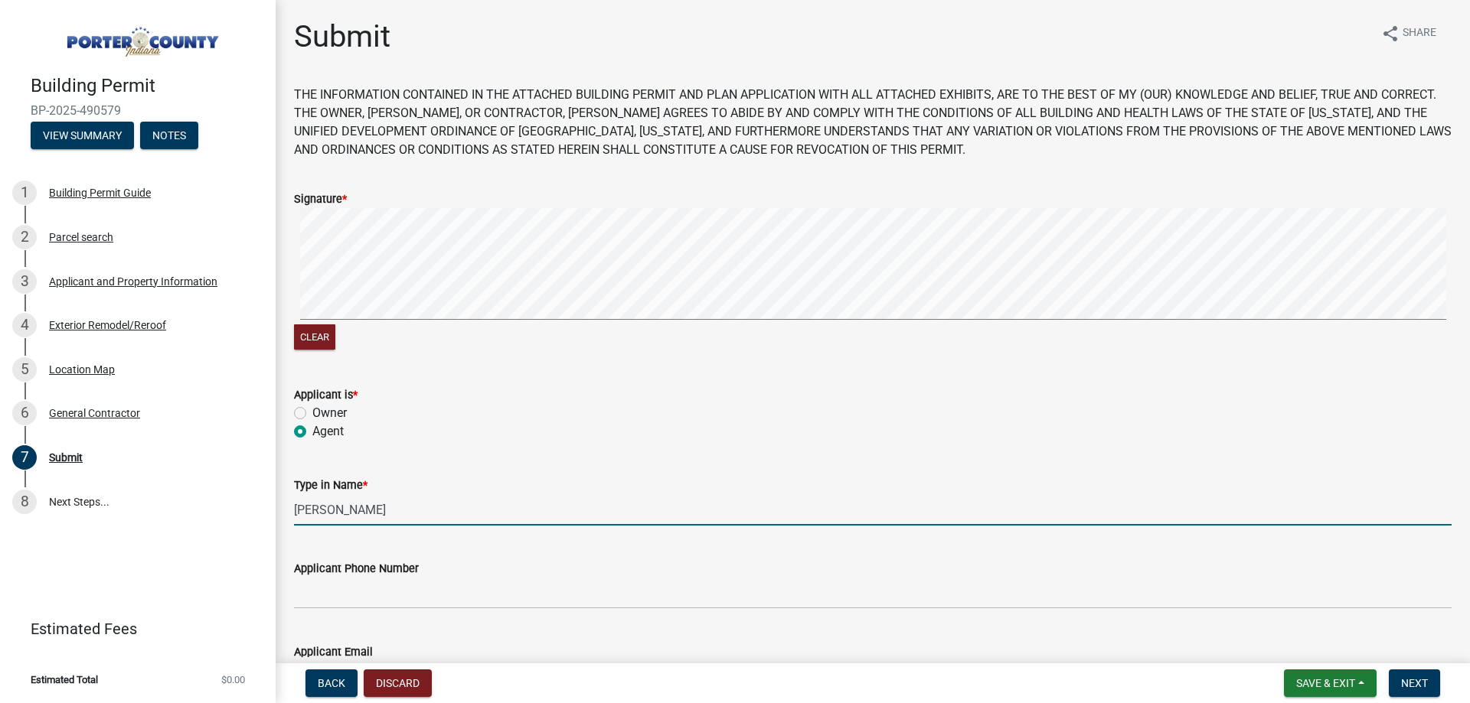
type input "[PERSON_NAME][EMAIL_ADDRESS][DOMAIN_NAME]"
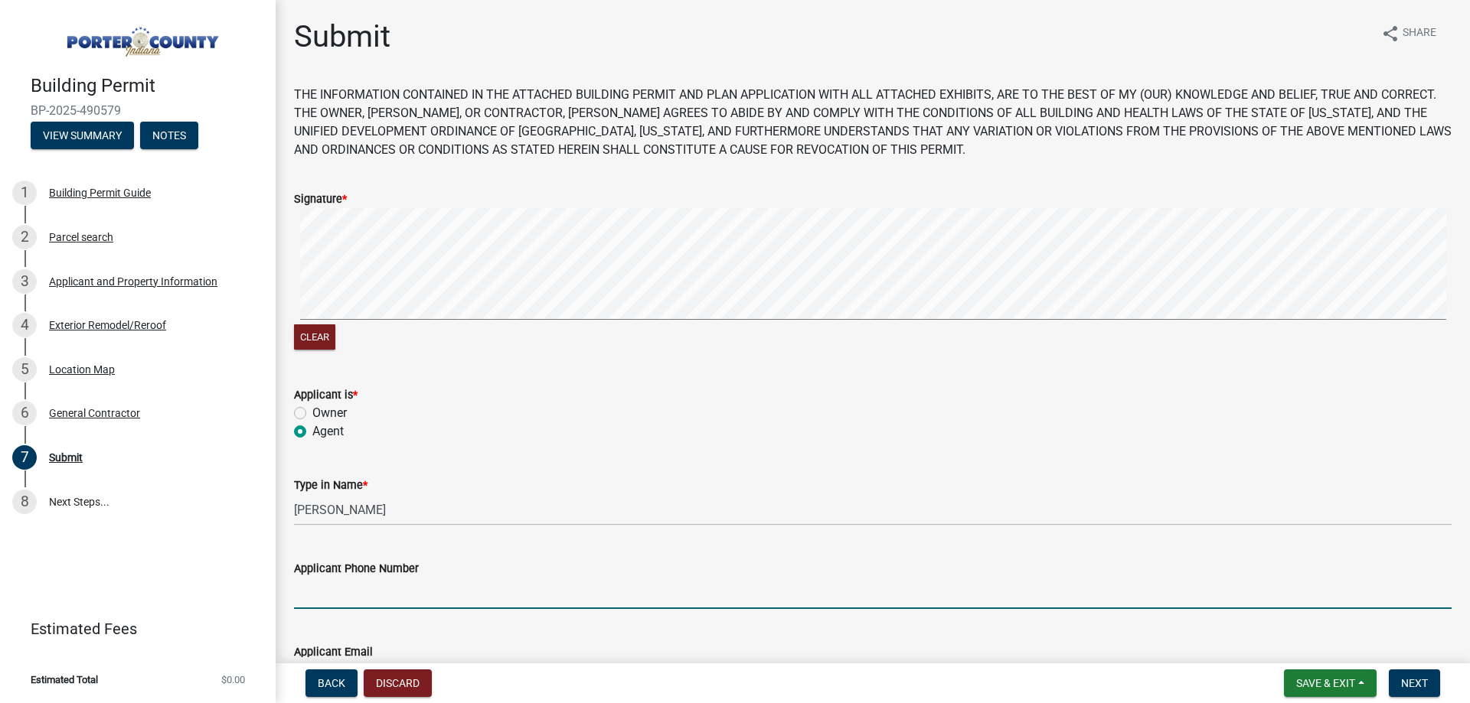
click at [400, 584] on input "Applicant Phone Number" at bounding box center [872, 593] width 1157 height 31
type input "2193636151"
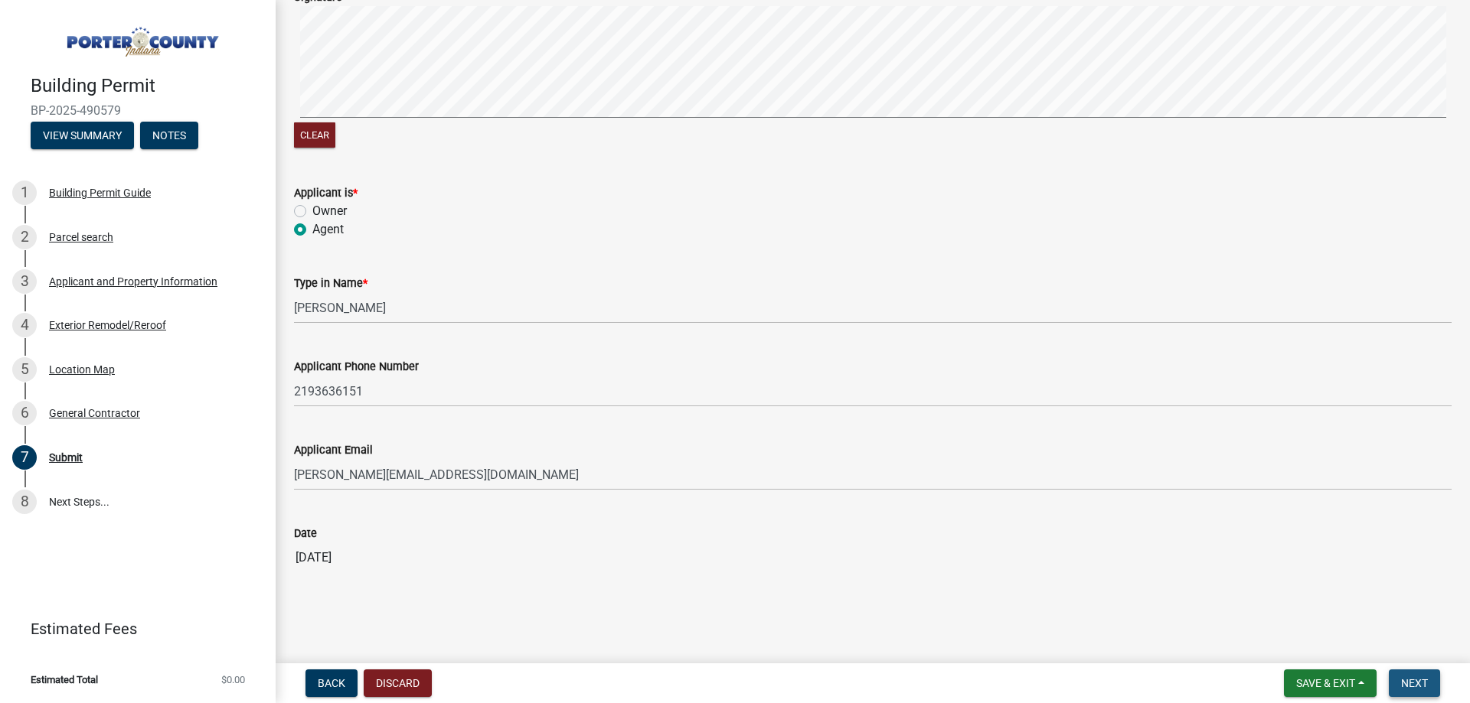
drag, startPoint x: 1405, startPoint y: 680, endPoint x: 1405, endPoint y: 703, distance: 23.0
click at [1405, 676] on button "Next" at bounding box center [1414, 684] width 51 height 28
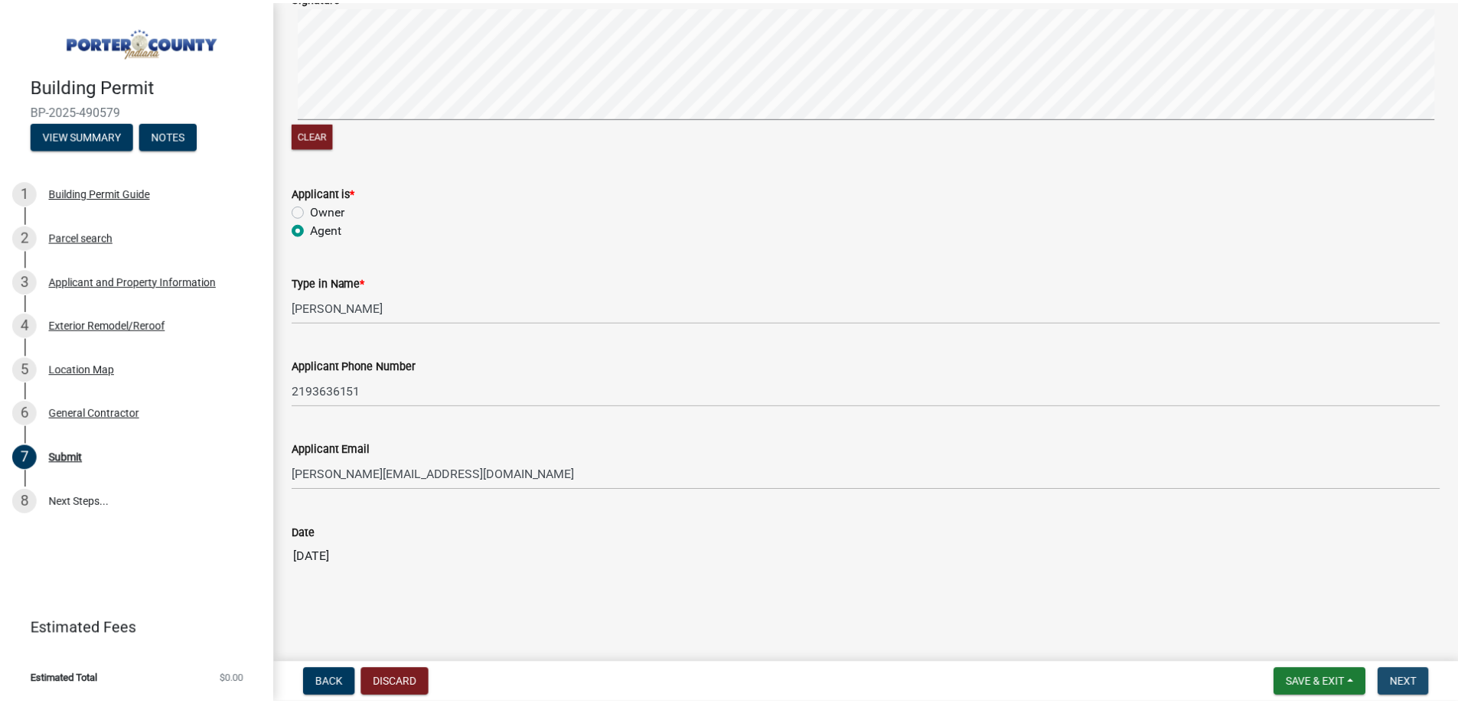
scroll to position [0, 0]
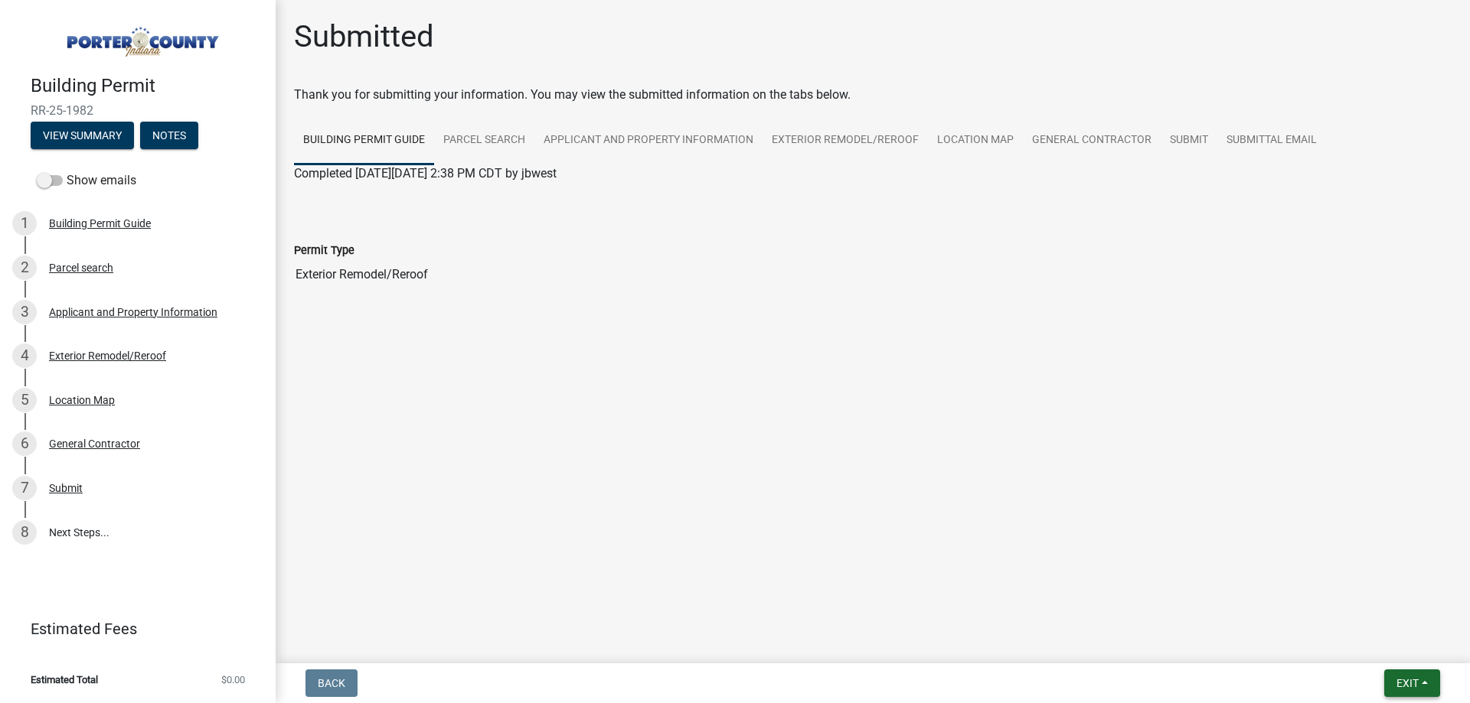
click at [1410, 674] on button "Exit" at bounding box center [1412, 684] width 56 height 28
click at [1391, 639] on button "Save & Exit" at bounding box center [1378, 643] width 122 height 37
